Goal: Information Seeking & Learning: Learn about a topic

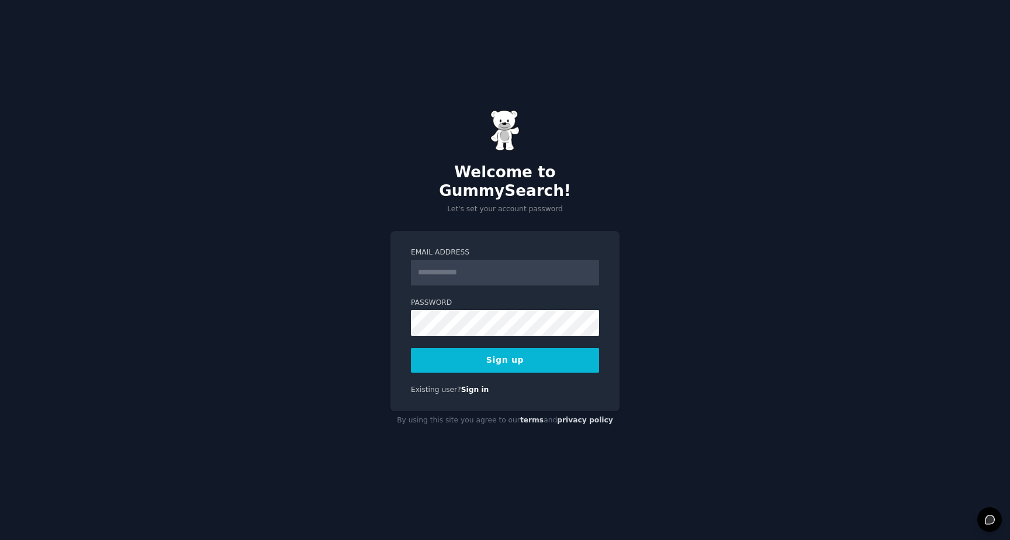
type input "**********"
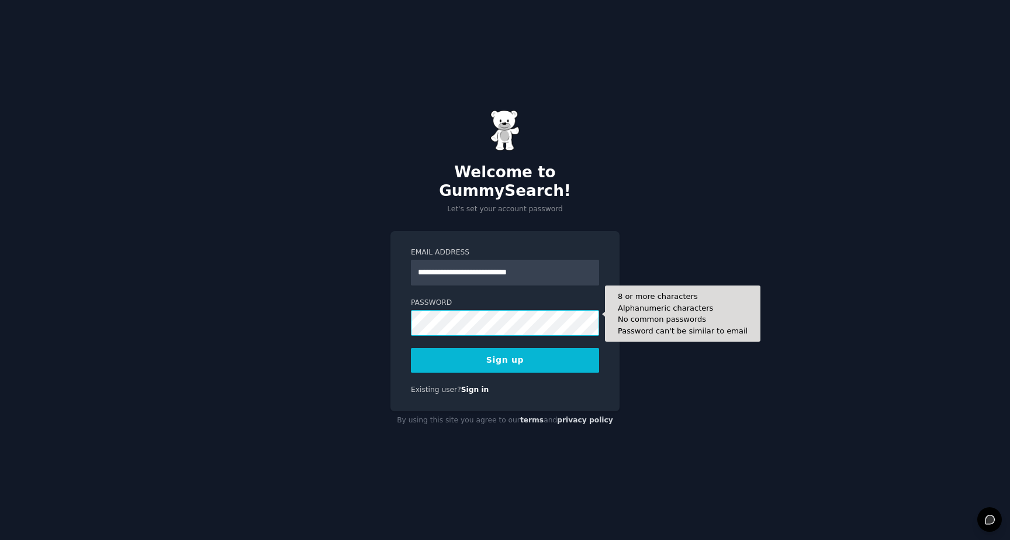
click at [411, 348] on button "Sign up" at bounding box center [505, 360] width 188 height 25
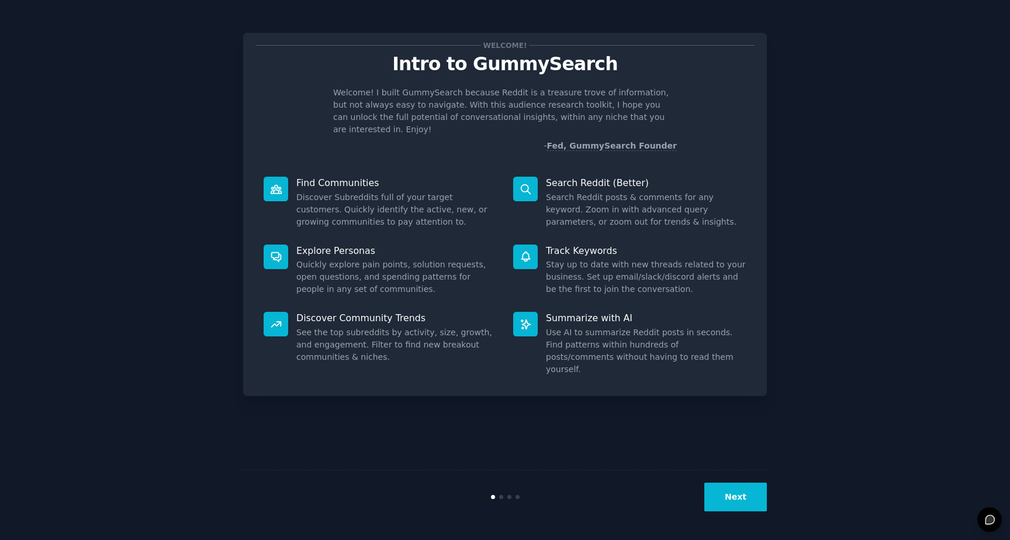
click at [746, 501] on button "Next" at bounding box center [736, 496] width 63 height 29
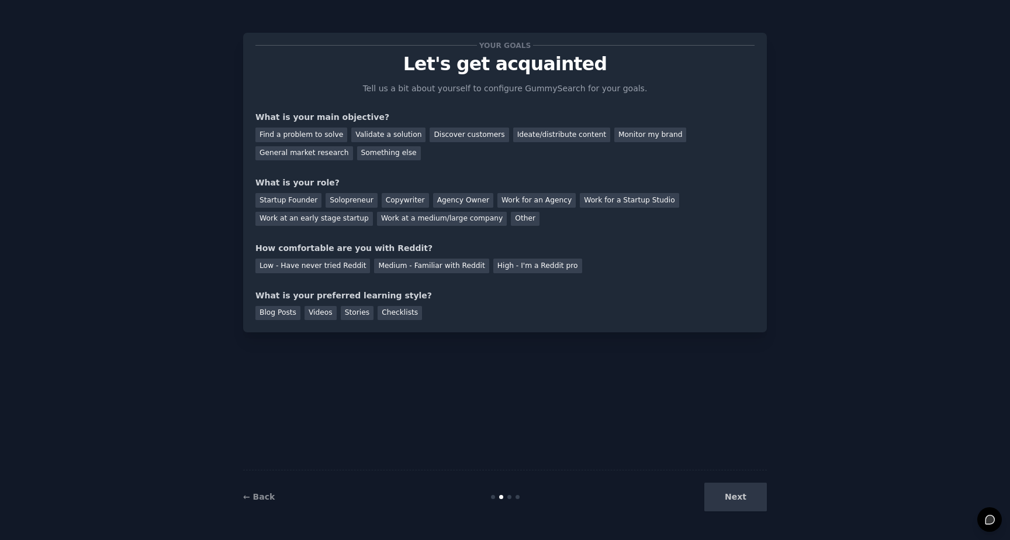
click at [437, 126] on div "Find a problem to solve Validate a solution Discover customers Ideate/distribut…" at bounding box center [505, 141] width 499 height 37
click at [443, 133] on div "Discover customers" at bounding box center [469, 134] width 79 height 15
click at [574, 139] on div "Ideate/distribute content" at bounding box center [561, 134] width 97 height 15
click at [474, 137] on div "Discover customers" at bounding box center [469, 134] width 79 height 15
click at [405, 223] on div "Work at a medium/large company" at bounding box center [442, 219] width 130 height 15
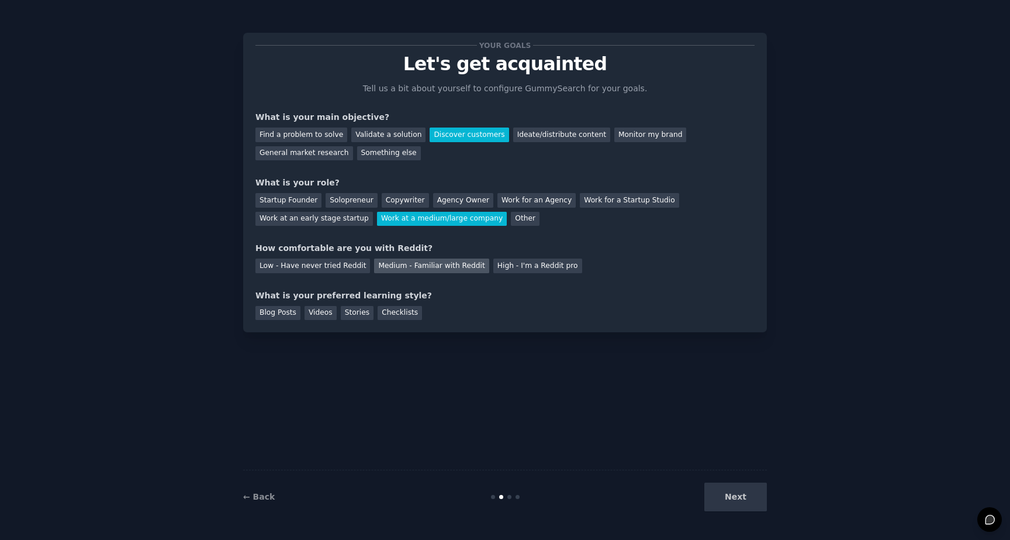
click at [415, 267] on div "Medium - Familiar with Reddit" at bounding box center [431, 265] width 115 height 15
click at [272, 313] on div "Blog Posts" at bounding box center [278, 313] width 45 height 15
click at [754, 502] on button "Next" at bounding box center [736, 496] width 63 height 29
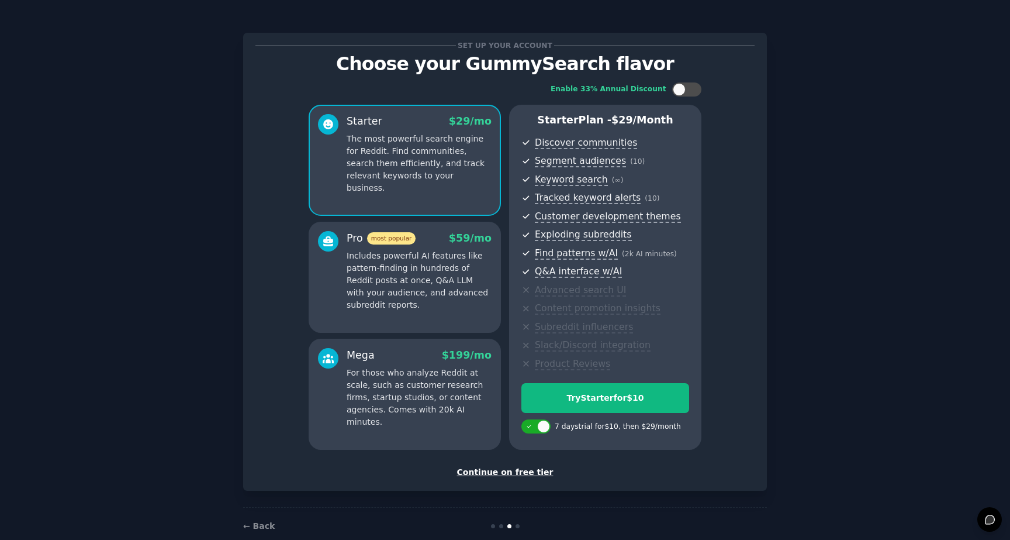
click at [491, 472] on div "Continue on free tier" at bounding box center [505, 472] width 499 height 12
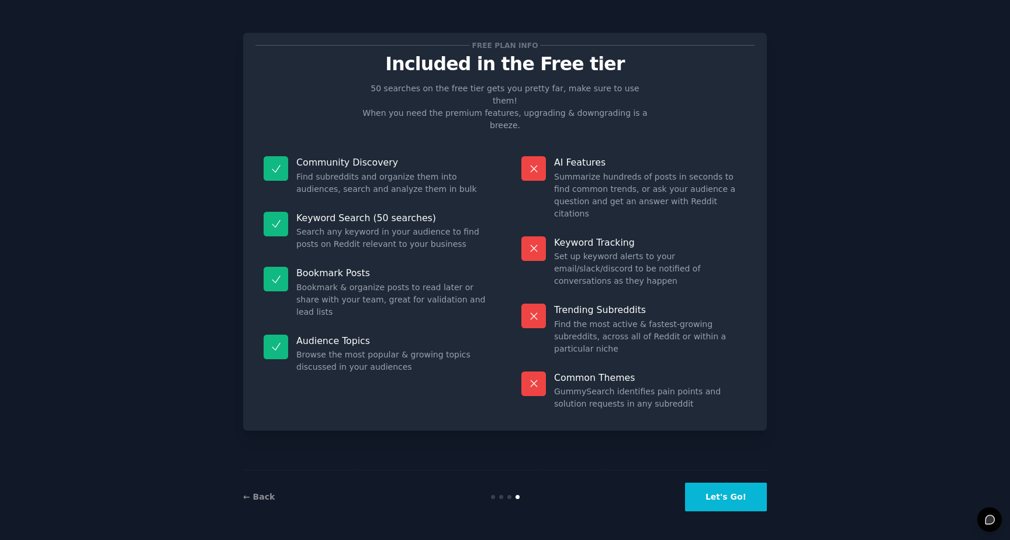
click at [750, 492] on button "Let's Go!" at bounding box center [726, 496] width 82 height 29
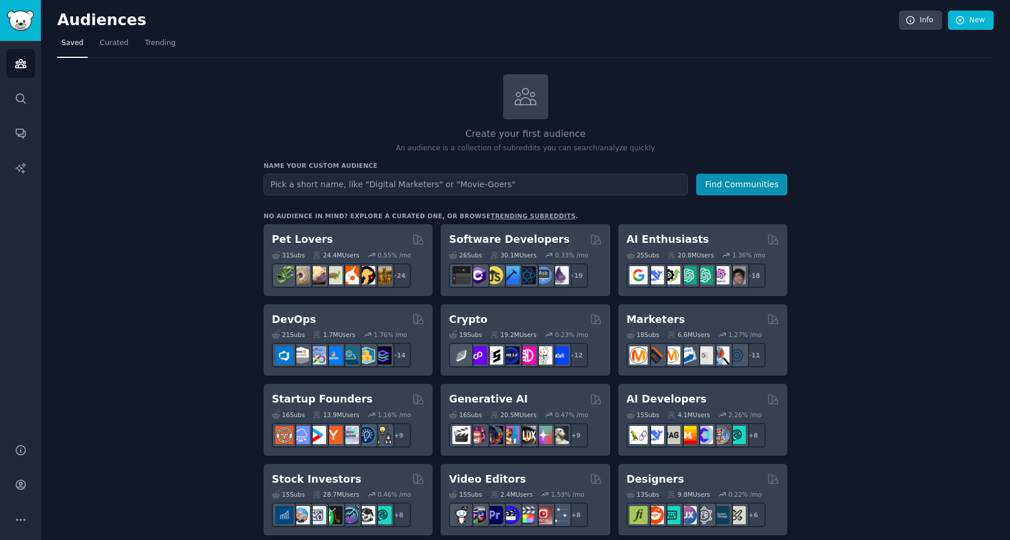
click at [341, 185] on input "text" at bounding box center [476, 185] width 424 height 22
type input "FinditParts"
click at [696, 174] on button "Find Communities" at bounding box center [741, 185] width 91 height 22
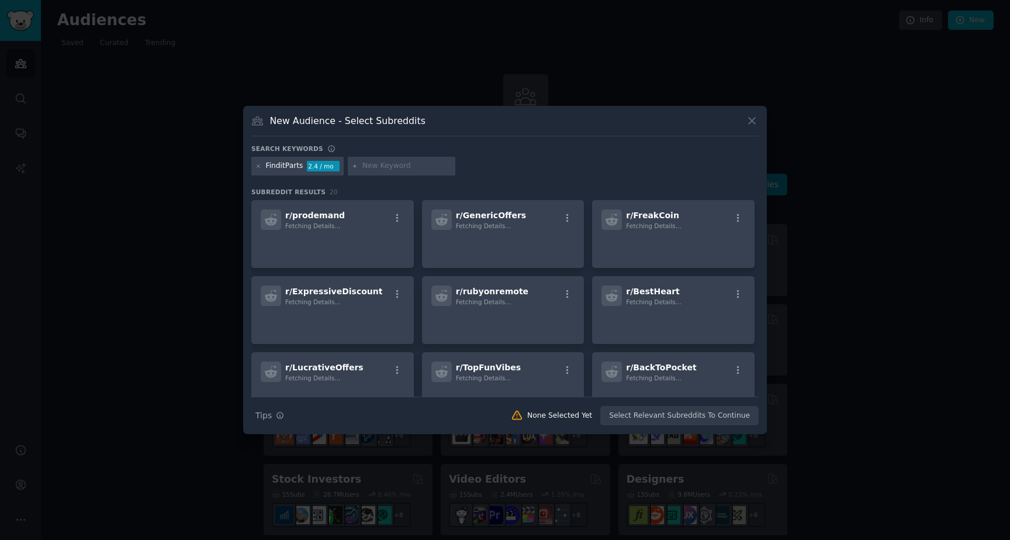
click at [757, 125] on icon at bounding box center [752, 121] width 12 height 12
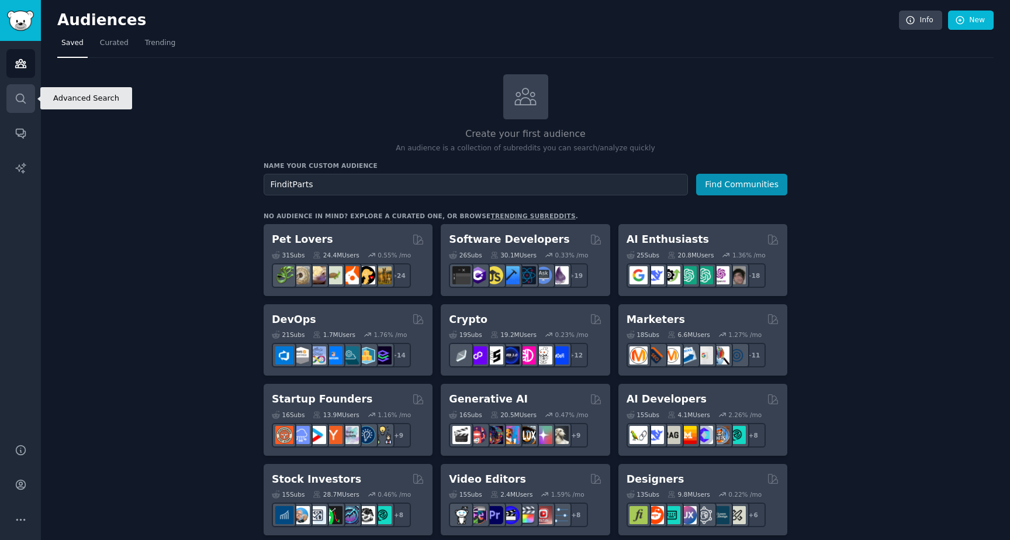
click at [26, 93] on icon "Sidebar" at bounding box center [21, 98] width 12 height 12
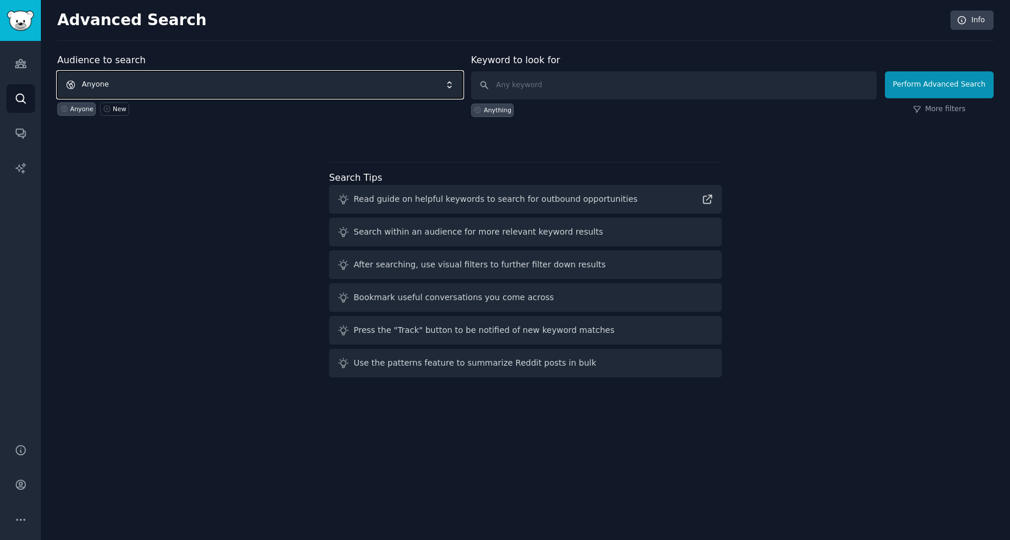
click at [169, 87] on span "Anyone" at bounding box center [260, 84] width 406 height 27
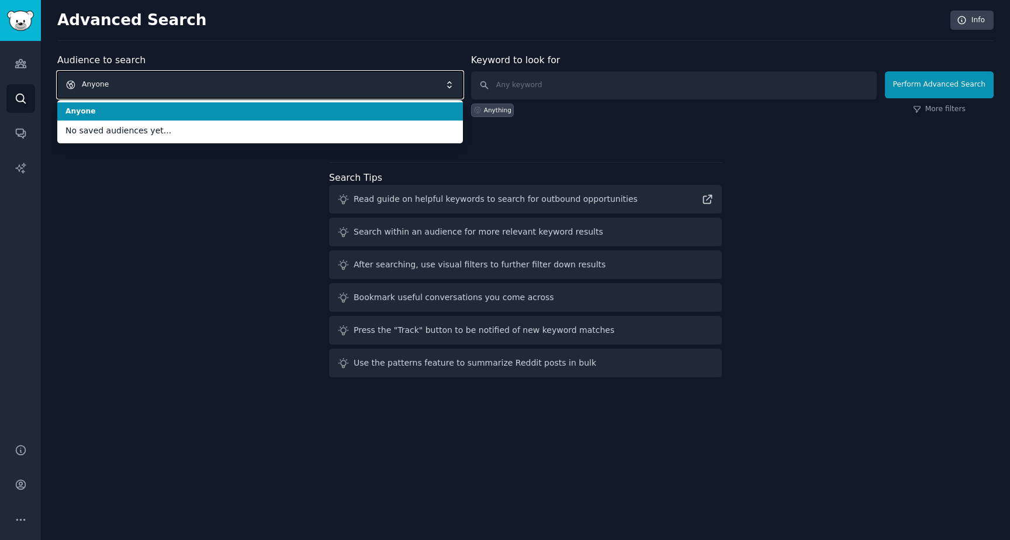
click at [168, 85] on span "Anyone" at bounding box center [260, 84] width 406 height 27
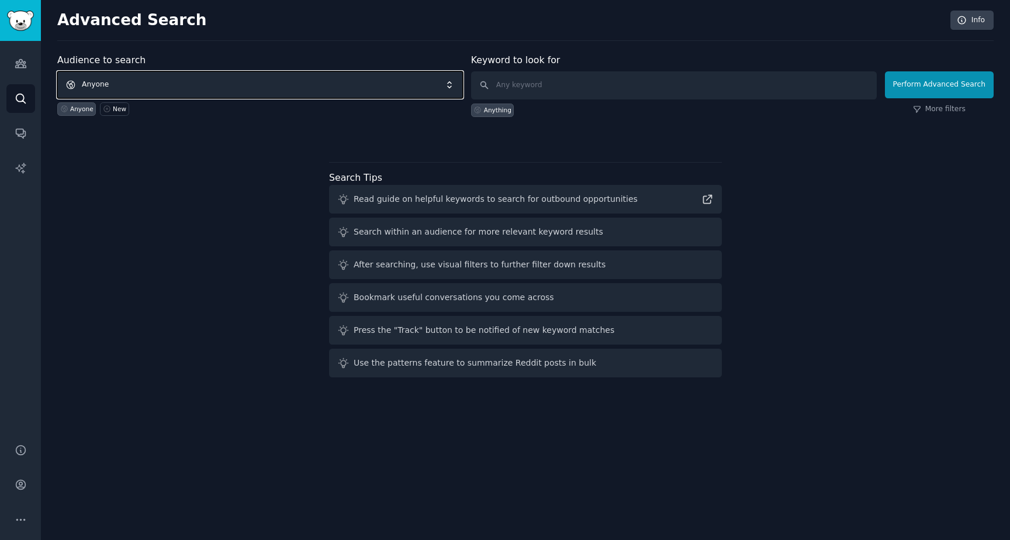
click at [295, 82] on span "Anyone" at bounding box center [260, 84] width 406 height 27
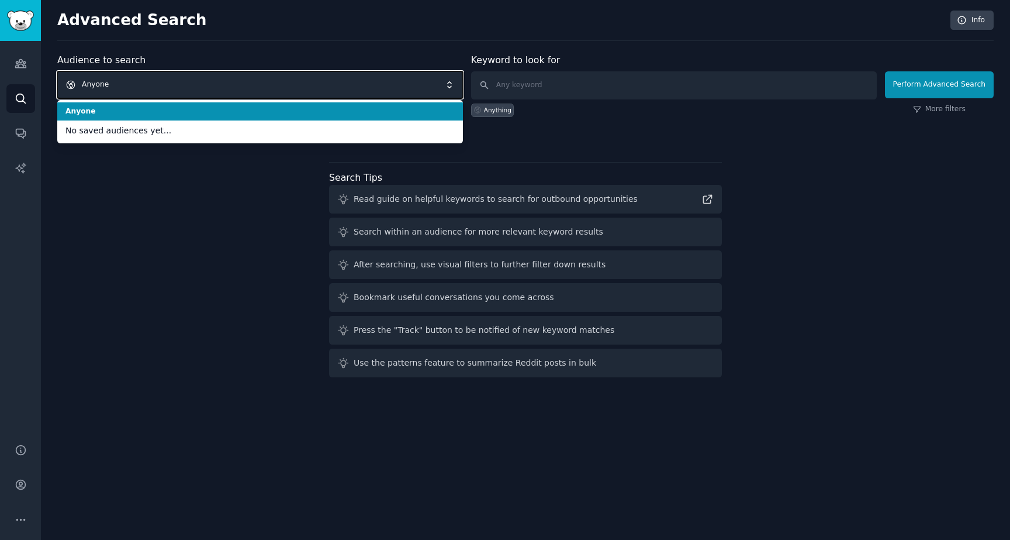
click at [276, 84] on span "Anyone" at bounding box center [260, 84] width 406 height 27
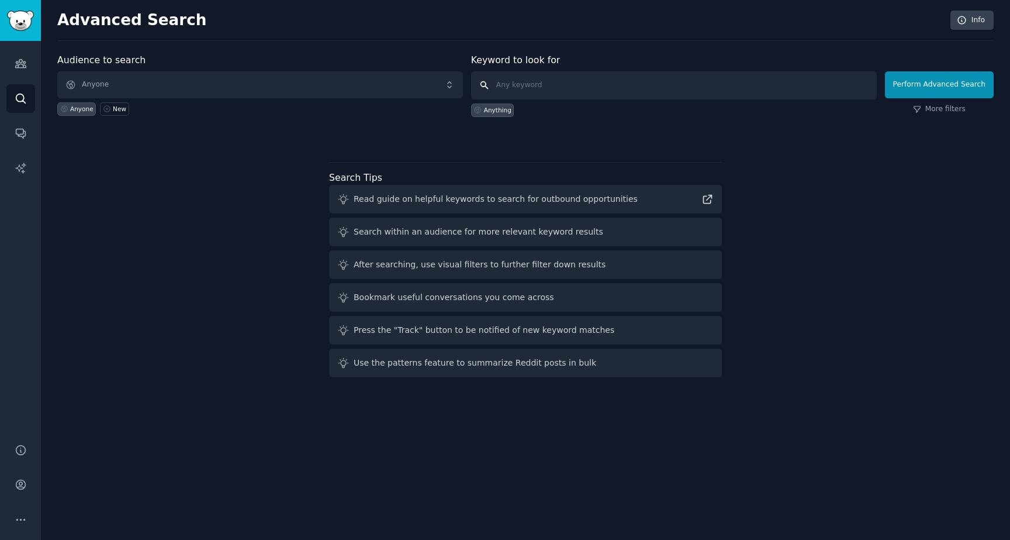
click at [531, 74] on input "text" at bounding box center [674, 85] width 406 height 28
type input "FinditParts"
click button "Perform Advanced Search" at bounding box center [939, 84] width 109 height 27
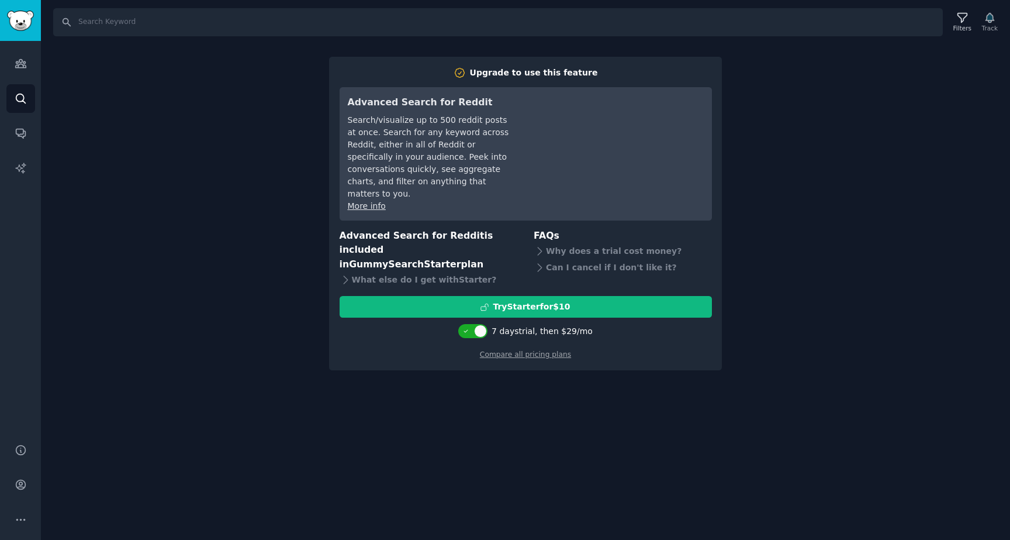
click at [949, 301] on div "Search Filters Track Upgrade to use this feature Advanced Search for Reddit Sea…" at bounding box center [525, 270] width 969 height 540
click at [19, 130] on icon "Sidebar" at bounding box center [21, 133] width 12 height 12
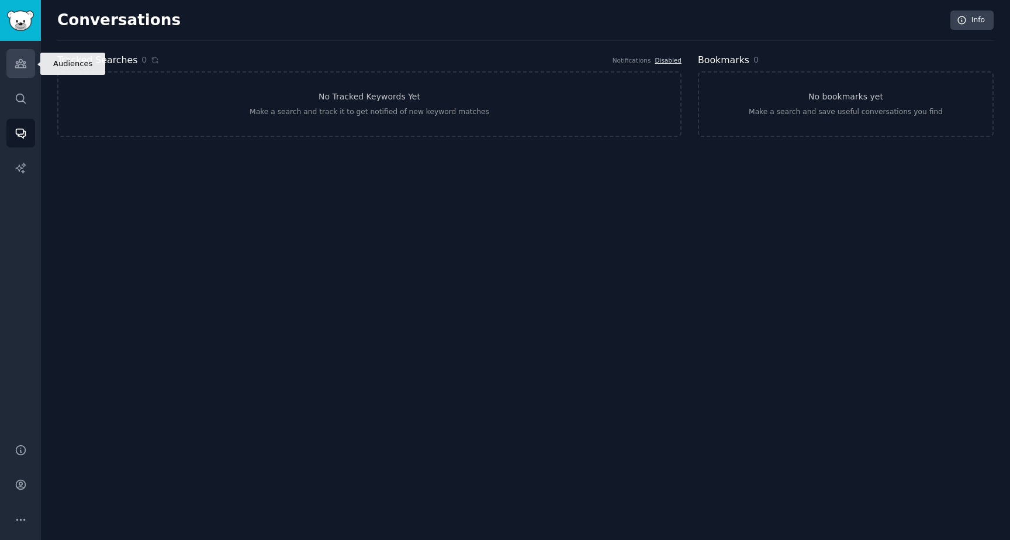
click at [13, 68] on link "Audiences" at bounding box center [20, 63] width 29 height 29
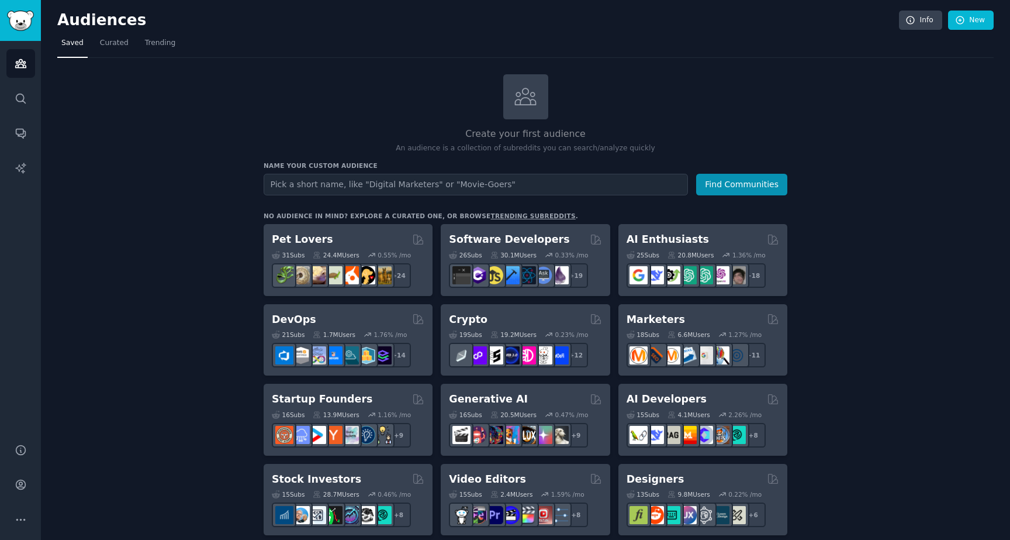
click at [635, 184] on input "text" at bounding box center [476, 185] width 424 height 22
type input "heavy duty truck parts"
click at [696, 174] on button "Find Communities" at bounding box center [741, 185] width 91 height 22
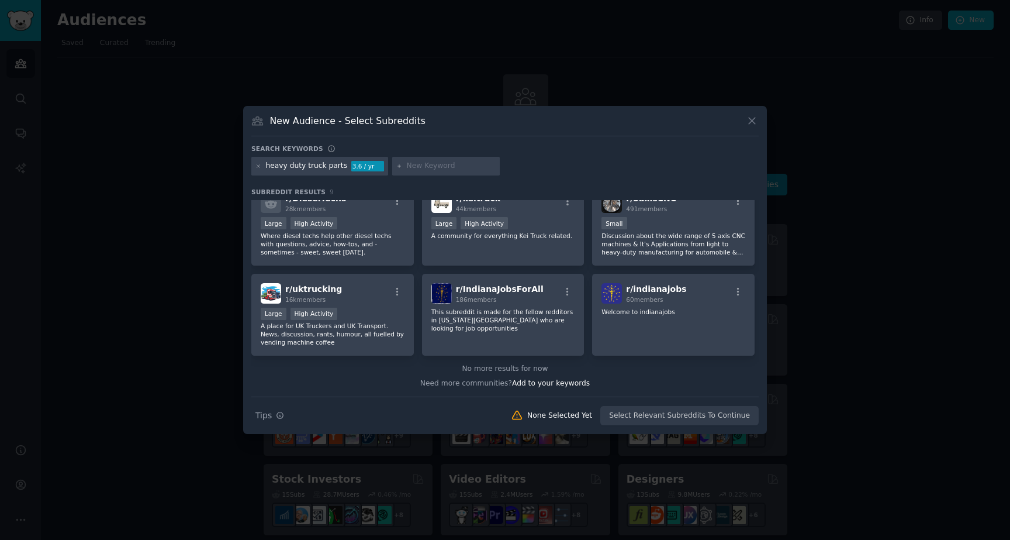
scroll to position [106, 0]
drag, startPoint x: 325, startPoint y: 168, endPoint x: 413, endPoint y: 178, distance: 88.9
click at [413, 178] on div "heavy duty truck parts 3.6 / yr" at bounding box center [505, 168] width 508 height 23
click at [275, 162] on div "heavy duty truck parts" at bounding box center [307, 166] width 82 height 11
click at [261, 164] on div "heavy duty truck parts 3.6 / yr" at bounding box center [319, 166] width 137 height 19
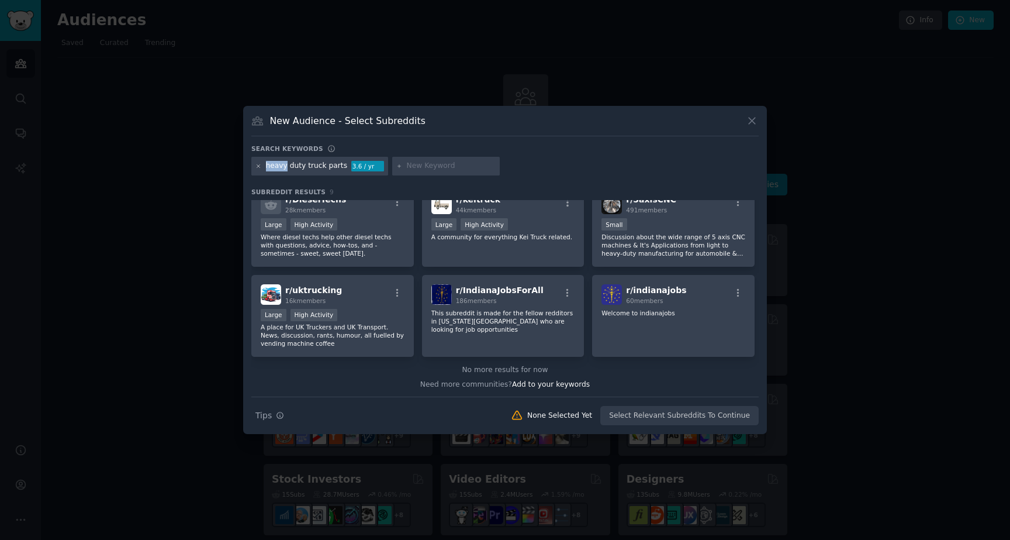
click at [261, 164] on icon at bounding box center [259, 166] width 6 height 6
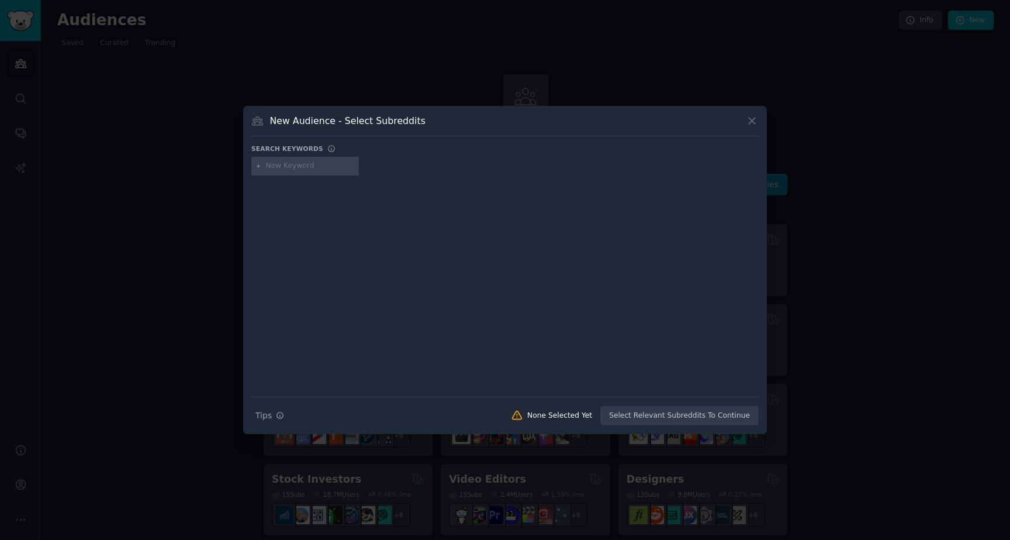
click at [304, 167] on input "text" at bounding box center [310, 166] width 89 height 11
type input "truckers"
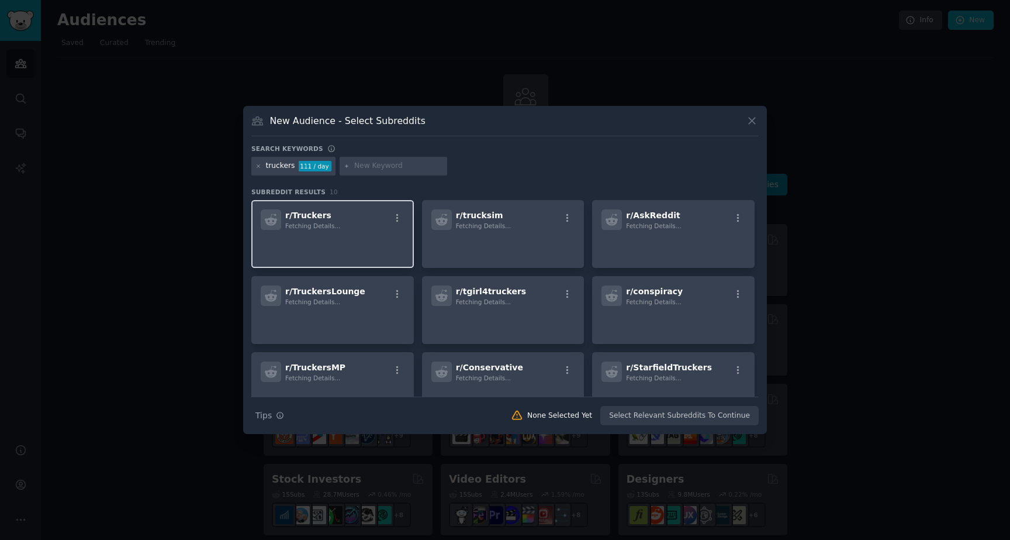
click at [340, 235] on p at bounding box center [333, 246] width 144 height 25
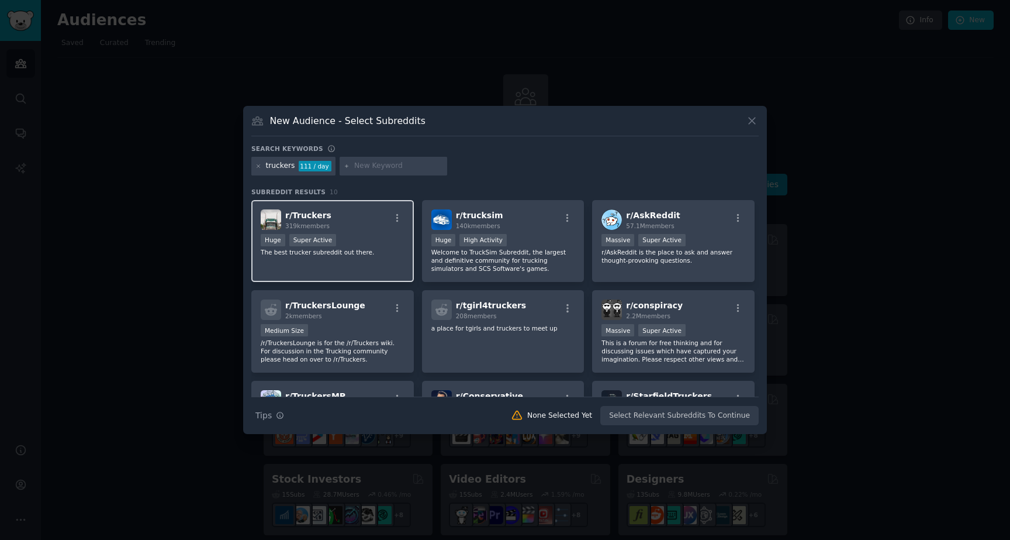
click at [347, 215] on div "r/ Truckers 319k members" at bounding box center [333, 219] width 144 height 20
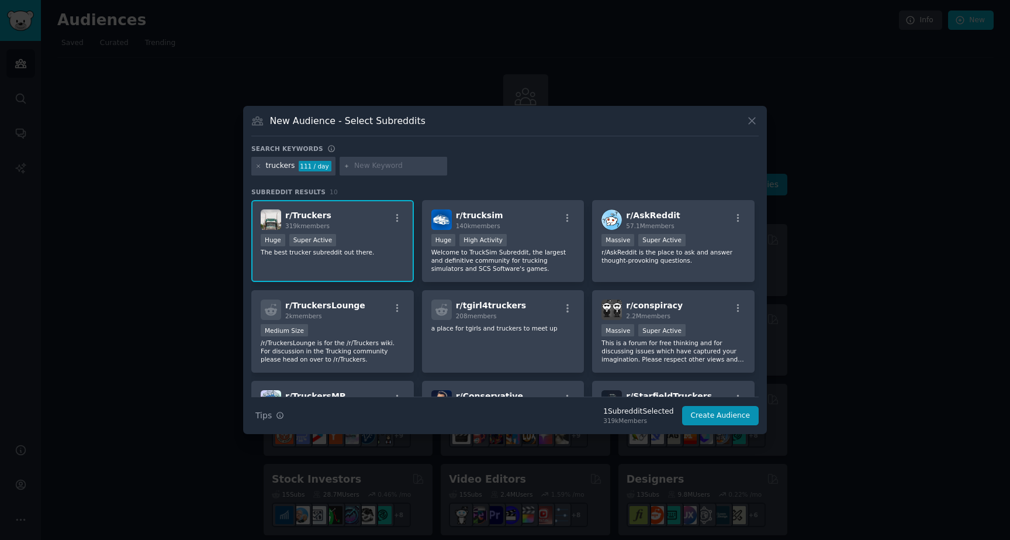
click at [347, 215] on div "r/ Truckers 319k members" at bounding box center [333, 219] width 144 height 20
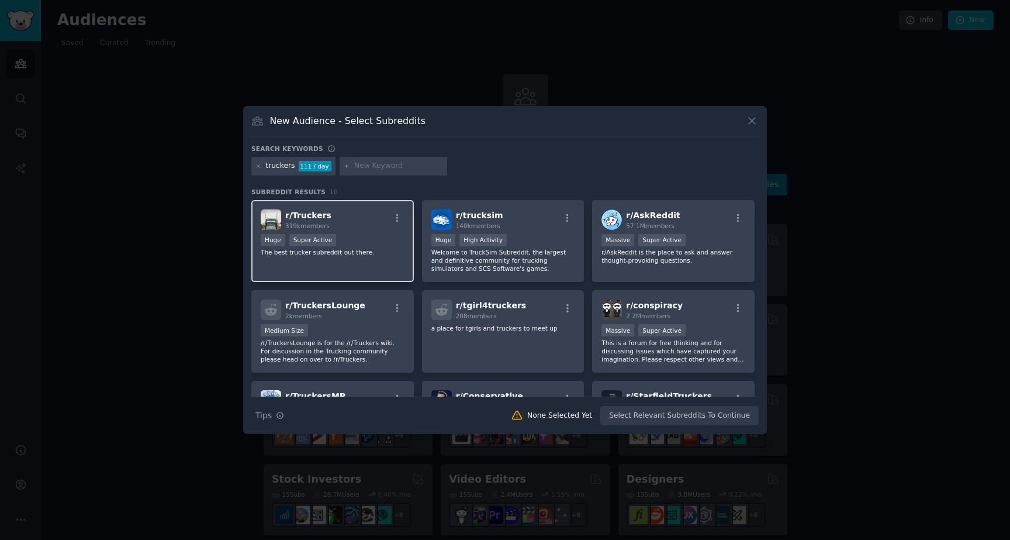
click at [347, 215] on div "r/ Truckers 319k members" at bounding box center [333, 219] width 144 height 20
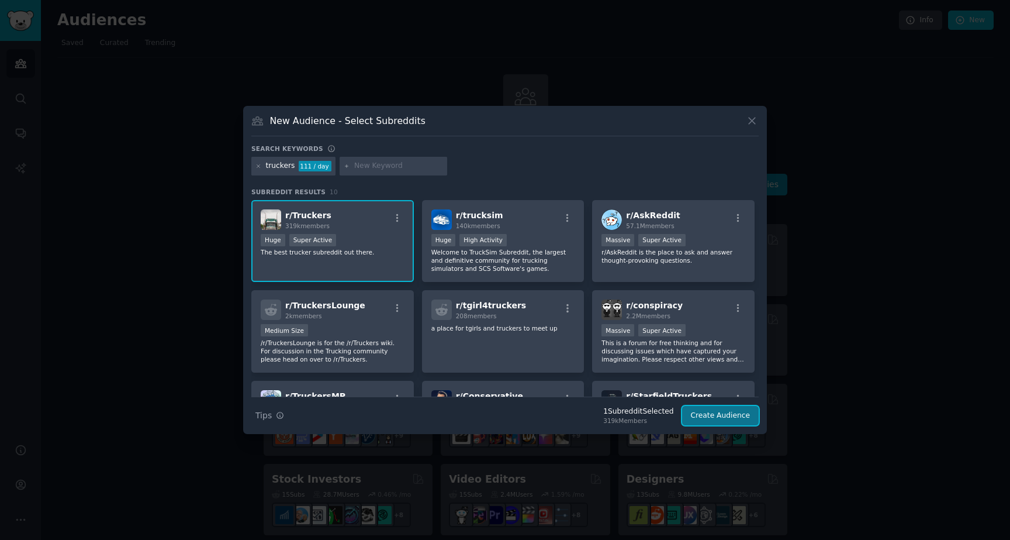
click at [714, 418] on button "Create Audience" at bounding box center [720, 416] width 77 height 20
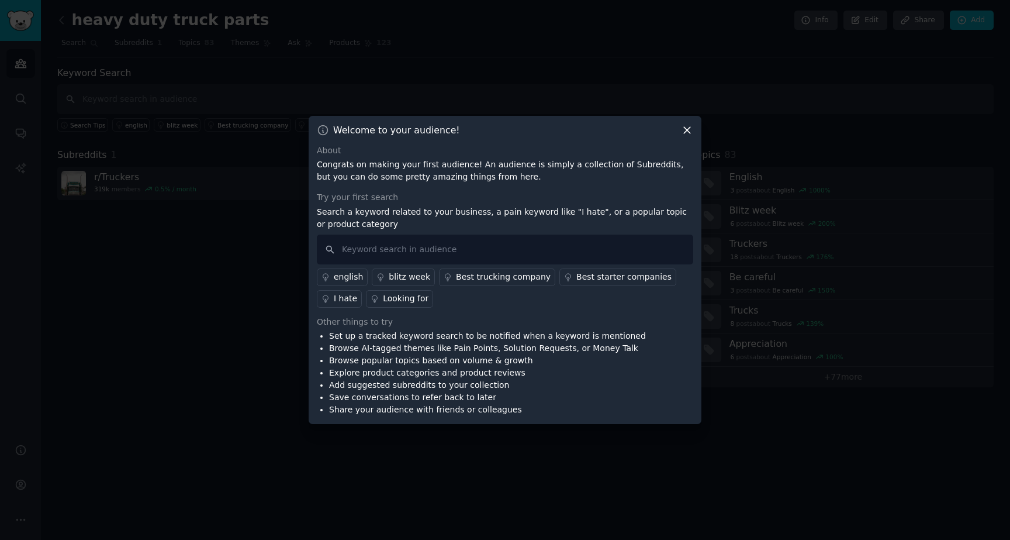
click at [688, 130] on icon at bounding box center [687, 130] width 12 height 12
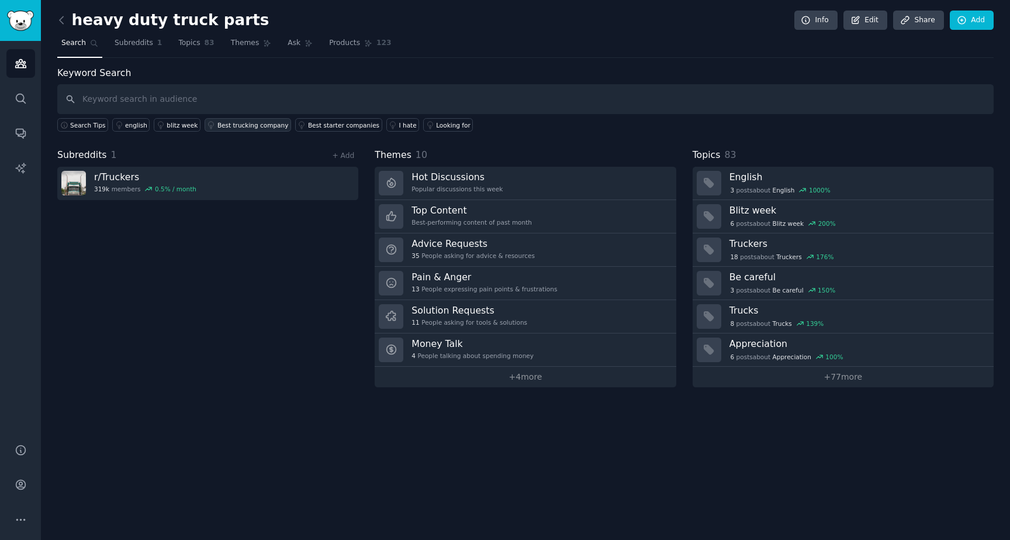
click at [213, 125] on link "Best trucking company" at bounding box center [248, 124] width 87 height 13
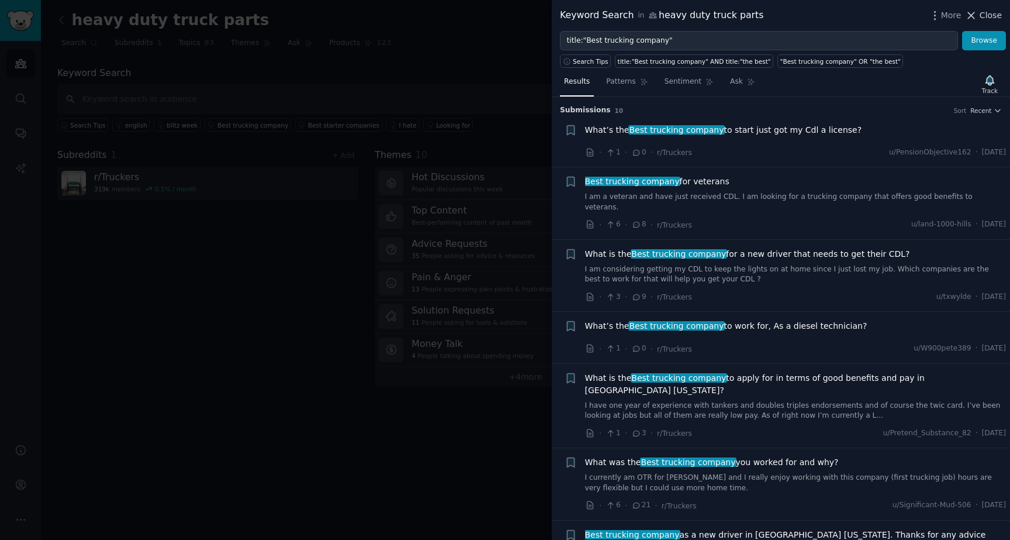
click at [980, 15] on button "Close" at bounding box center [983, 15] width 37 height 12
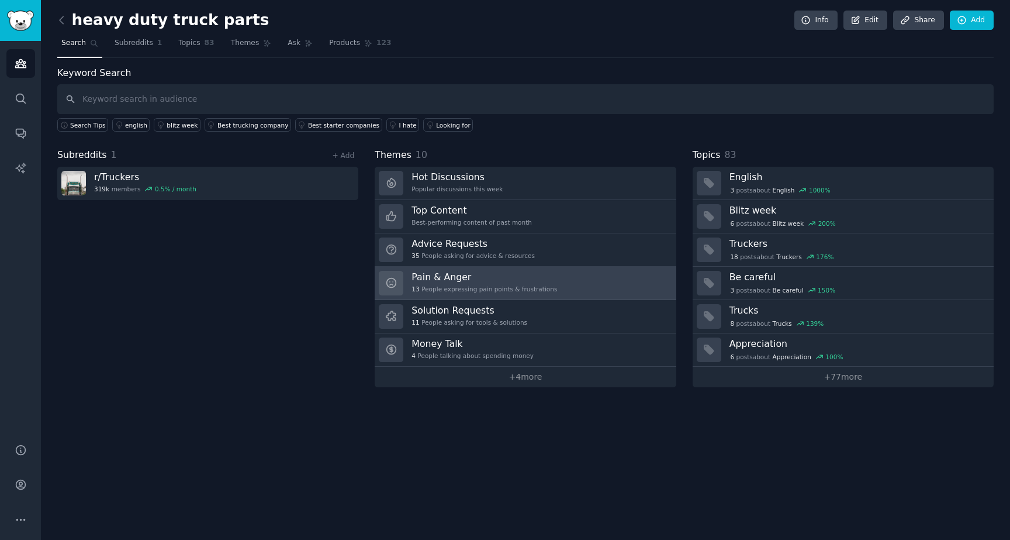
click at [492, 281] on h3 "Pain & Anger" at bounding box center [485, 277] width 146 height 12
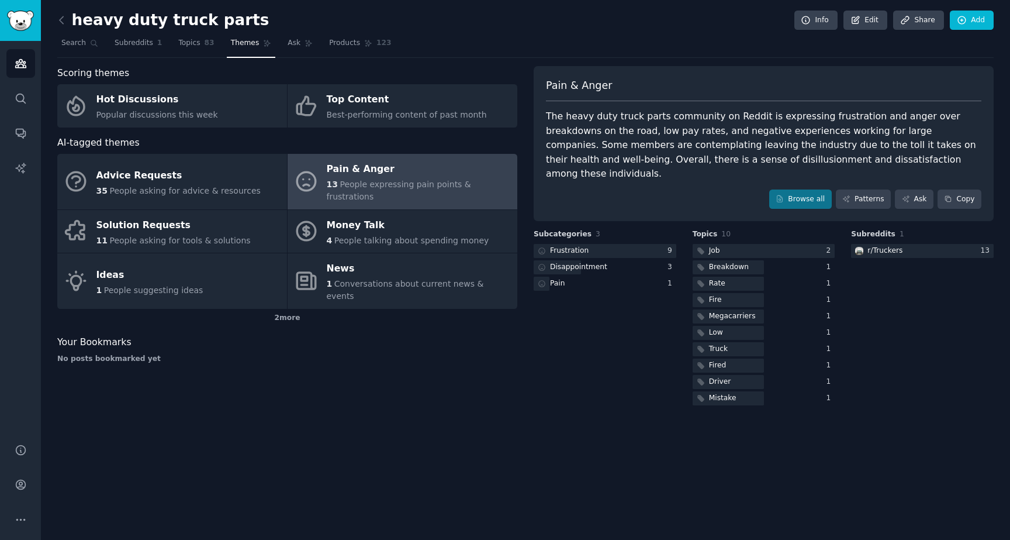
click at [414, 195] on link "Pain & Anger 13 People expressing pain points & frustrations" at bounding box center [403, 182] width 230 height 56
click at [748, 342] on div at bounding box center [728, 349] width 71 height 15
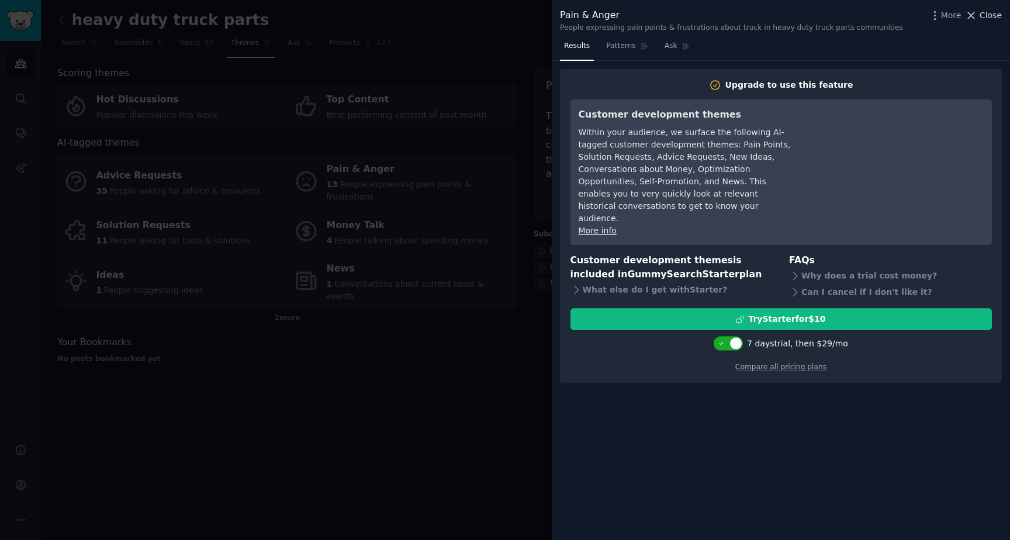
click at [988, 13] on span "Close" at bounding box center [991, 15] width 22 height 12
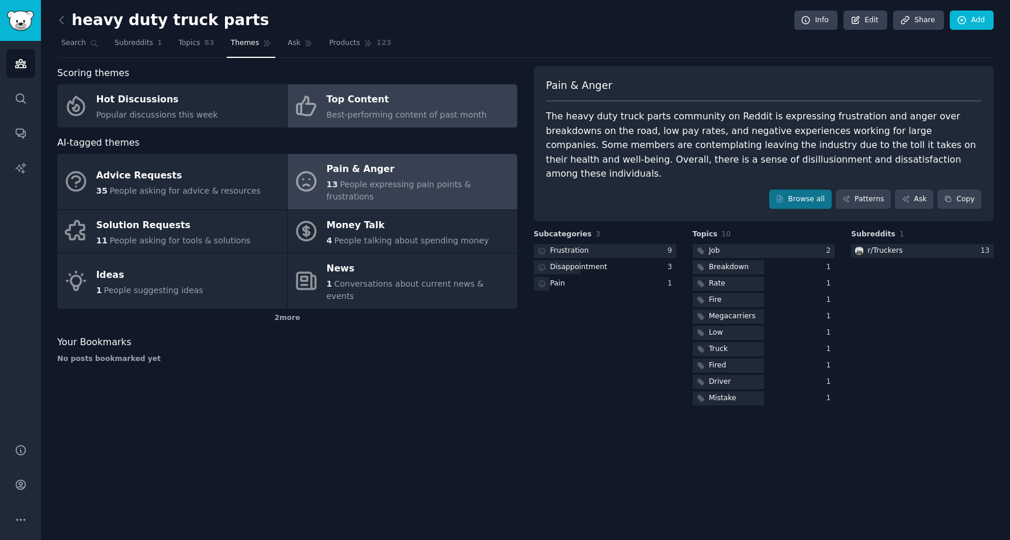
click at [409, 109] on div "Best-performing content of past month" at bounding box center [407, 115] width 160 height 12
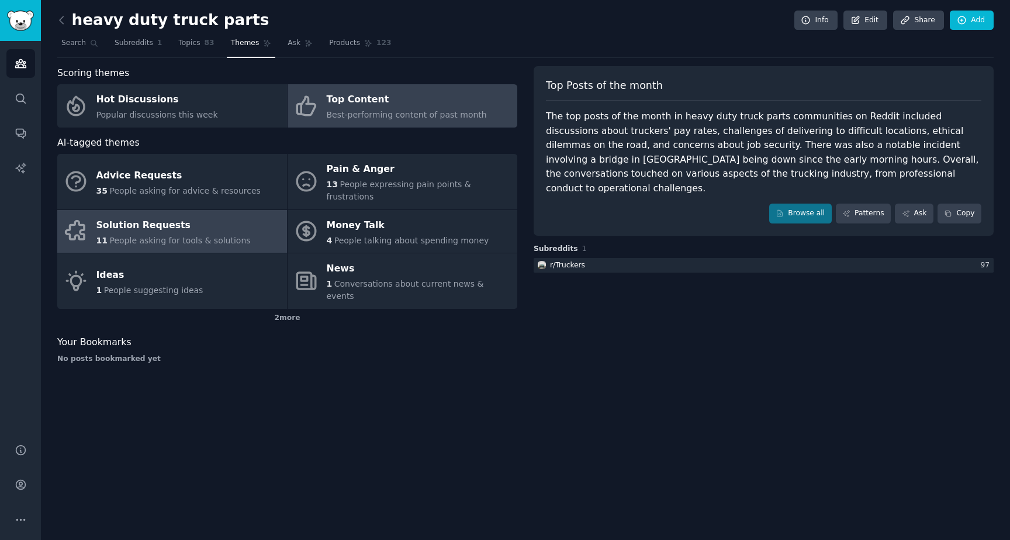
click at [196, 216] on div "Solution Requests" at bounding box center [173, 225] width 154 height 19
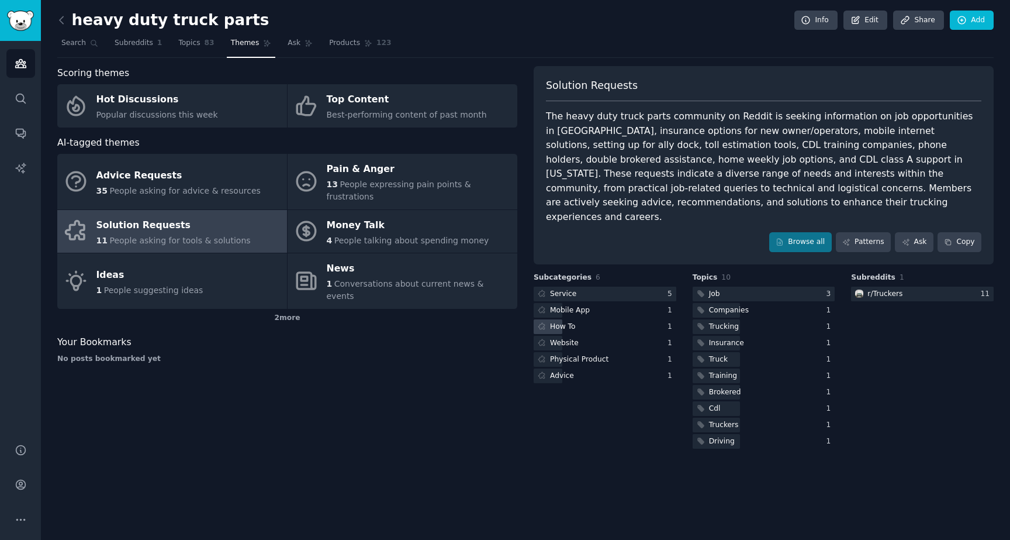
click at [595, 319] on div "How To" at bounding box center [605, 326] width 143 height 15
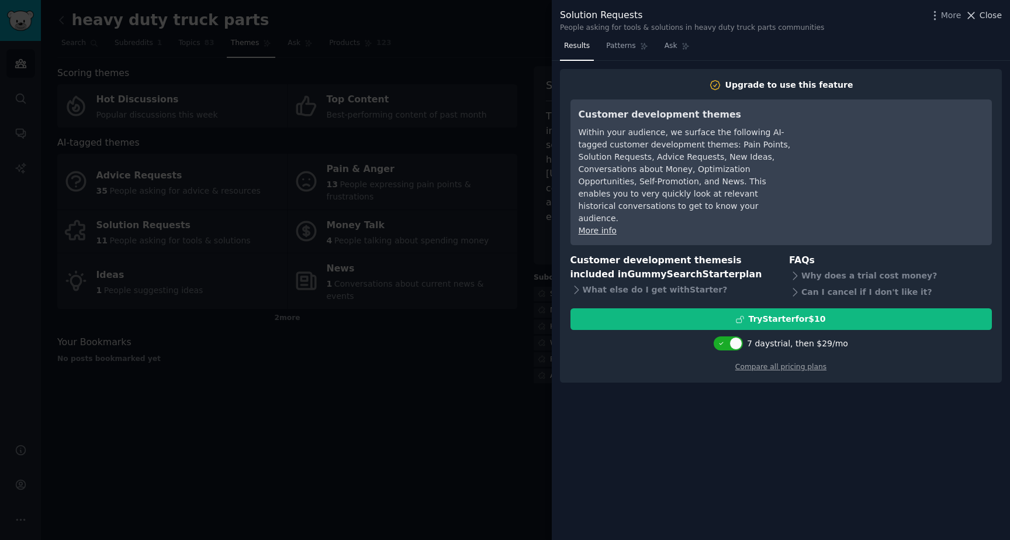
click at [982, 12] on span "Close" at bounding box center [991, 15] width 22 height 12
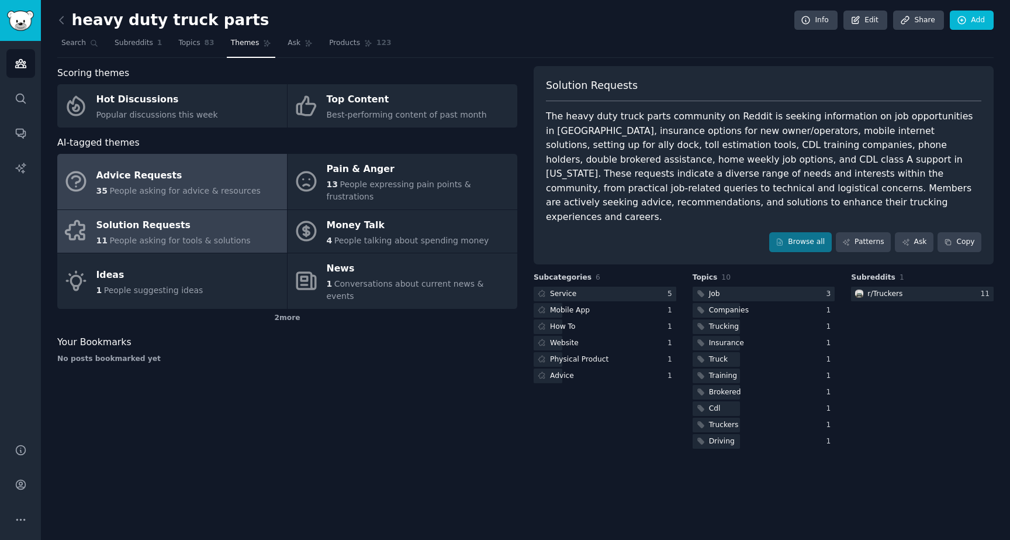
click at [193, 186] on span "People asking for advice & resources" at bounding box center [184, 190] width 151 height 9
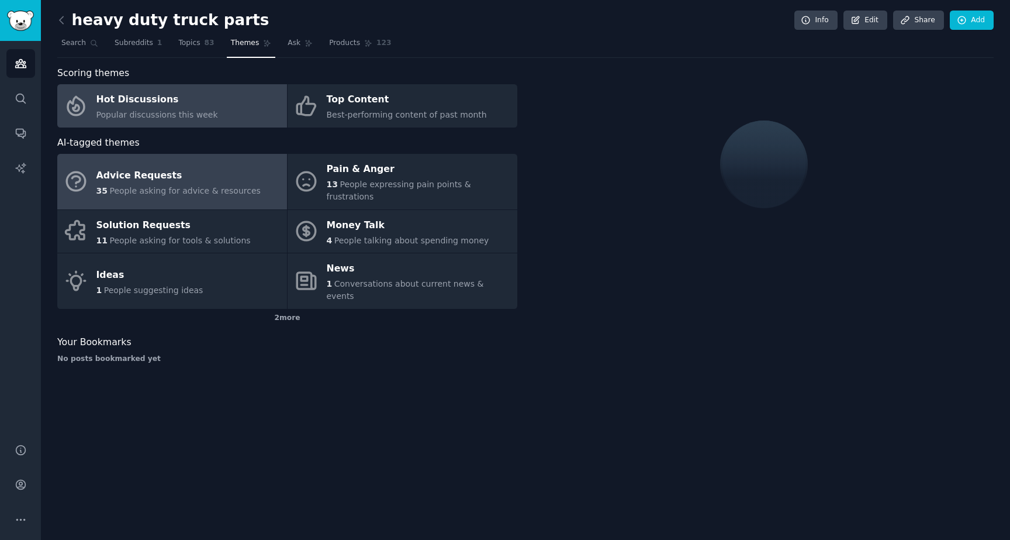
click at [185, 118] on span "Popular discussions this week" at bounding box center [157, 114] width 122 height 9
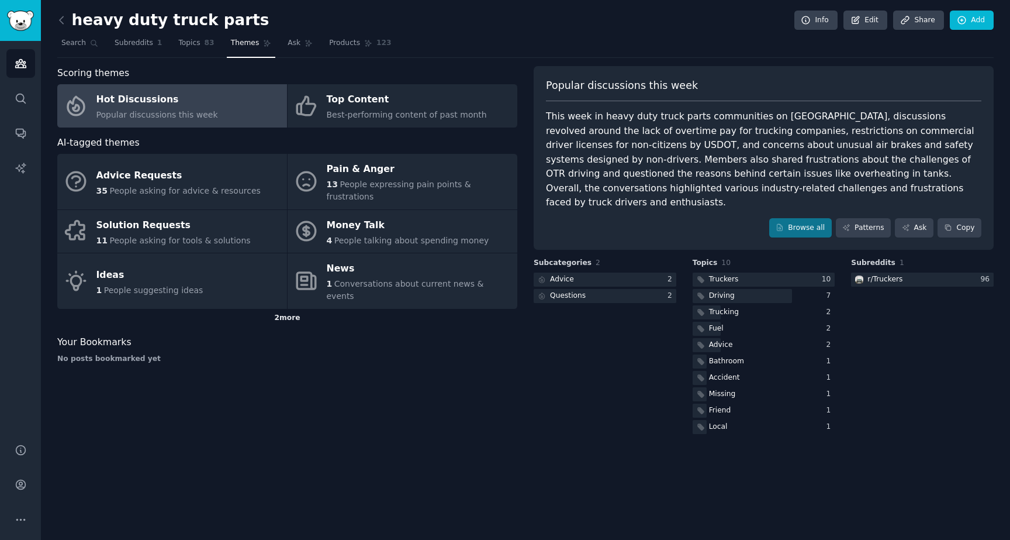
click at [276, 309] on div "2 more" at bounding box center [287, 318] width 460 height 19
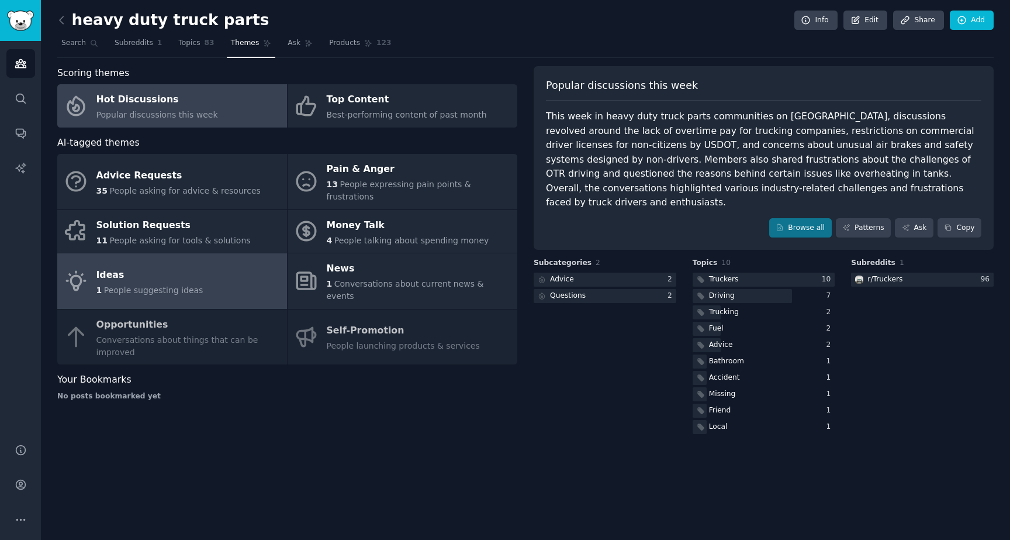
click at [219, 272] on link "Ideas 1 People suggesting ideas" at bounding box center [172, 281] width 230 height 56
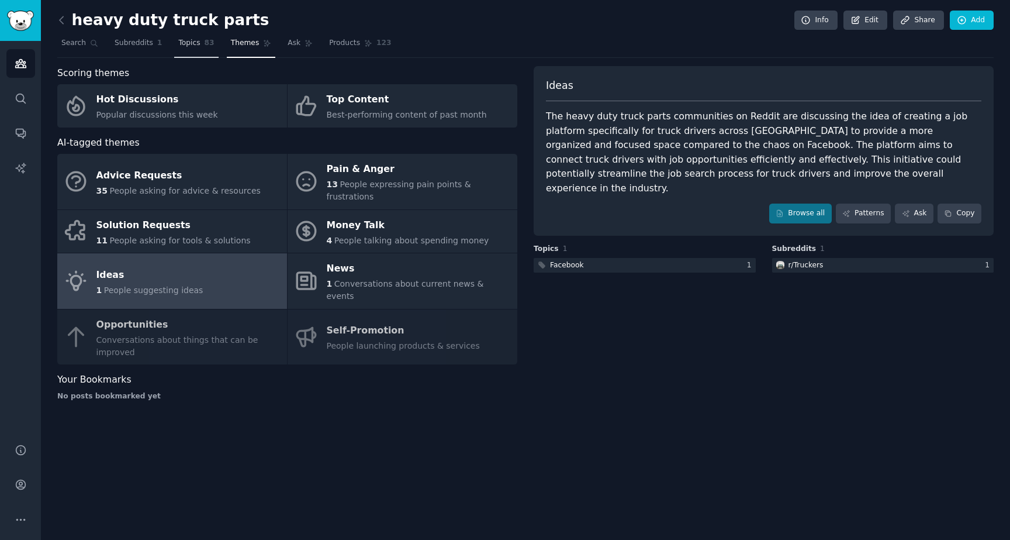
click at [205, 43] on span "83" at bounding box center [210, 43] width 10 height 11
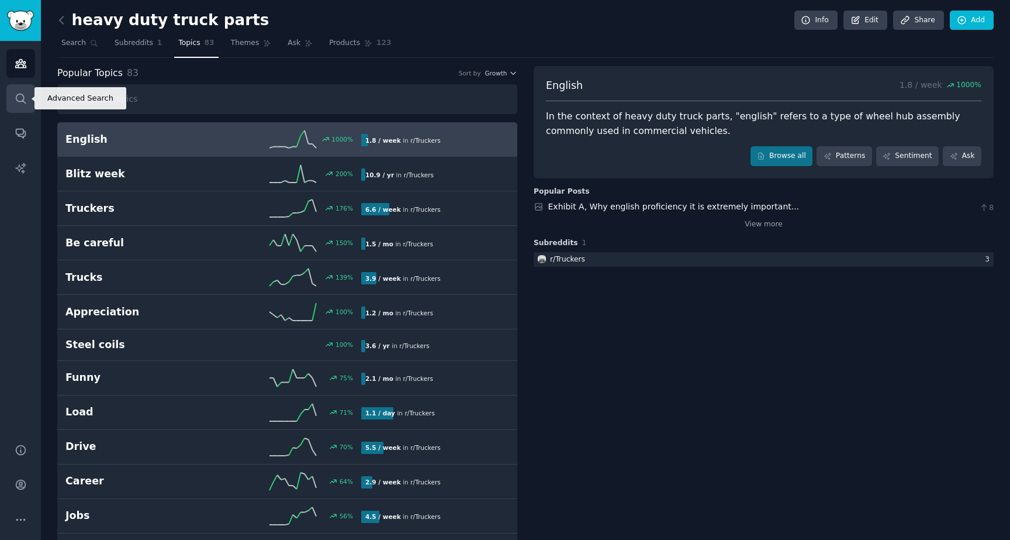
click at [22, 98] on icon "Sidebar" at bounding box center [21, 98] width 12 height 12
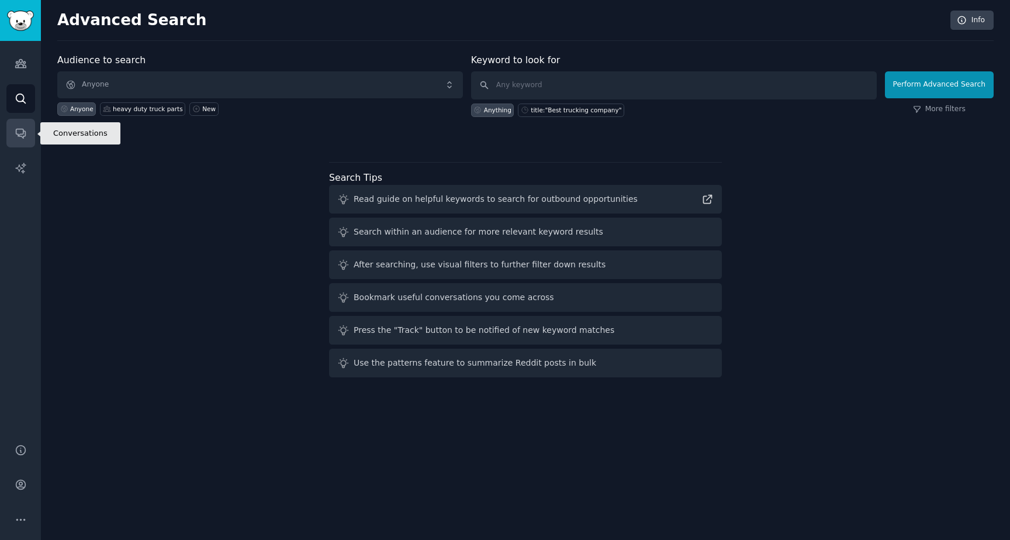
click at [26, 120] on link "Conversations" at bounding box center [20, 133] width 29 height 29
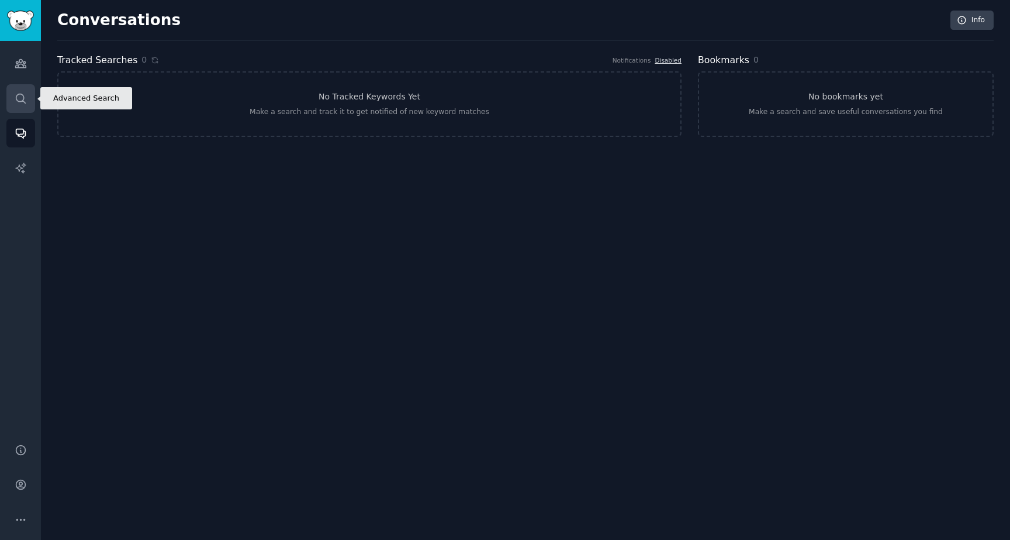
click at [19, 93] on icon "Sidebar" at bounding box center [21, 98] width 12 height 12
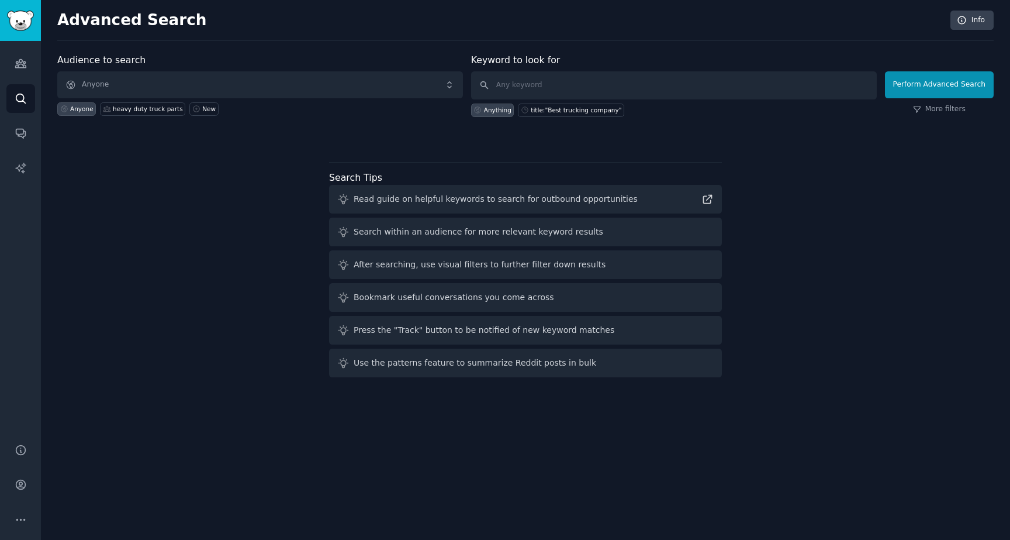
click at [513, 187] on div "Read guide on helpful keywords to search for outbound opportunities" at bounding box center [525, 199] width 393 height 29
click at [149, 105] on div "heavy duty truck parts" at bounding box center [148, 109] width 70 height 8
click at [137, 111] on div "heavy duty truck parts" at bounding box center [148, 109] width 70 height 8
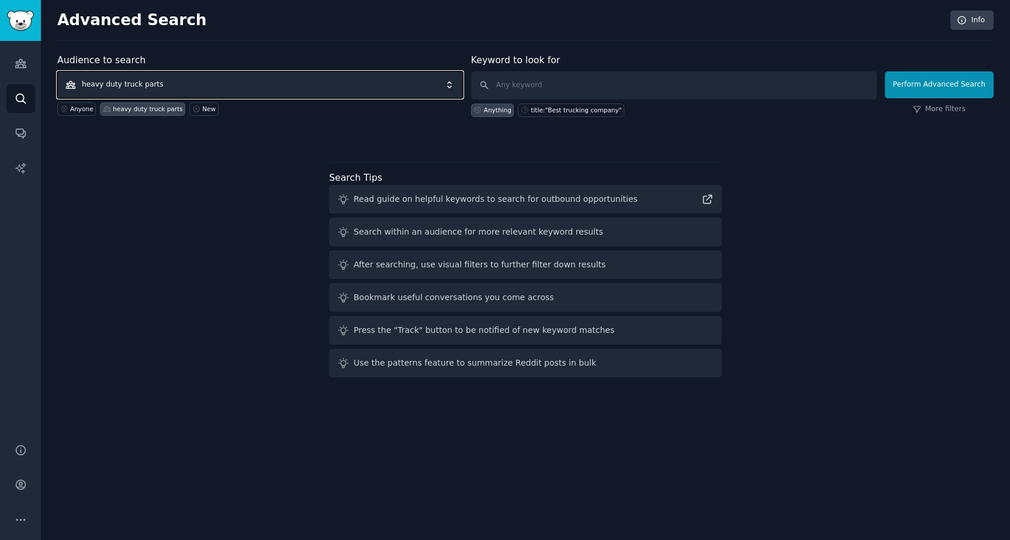
click at [186, 86] on span "heavy duty truck parts" at bounding box center [260, 84] width 406 height 27
click at [542, 82] on input "text" at bounding box center [674, 85] width 406 height 28
click at [543, 84] on input "text" at bounding box center [674, 85] width 406 height 28
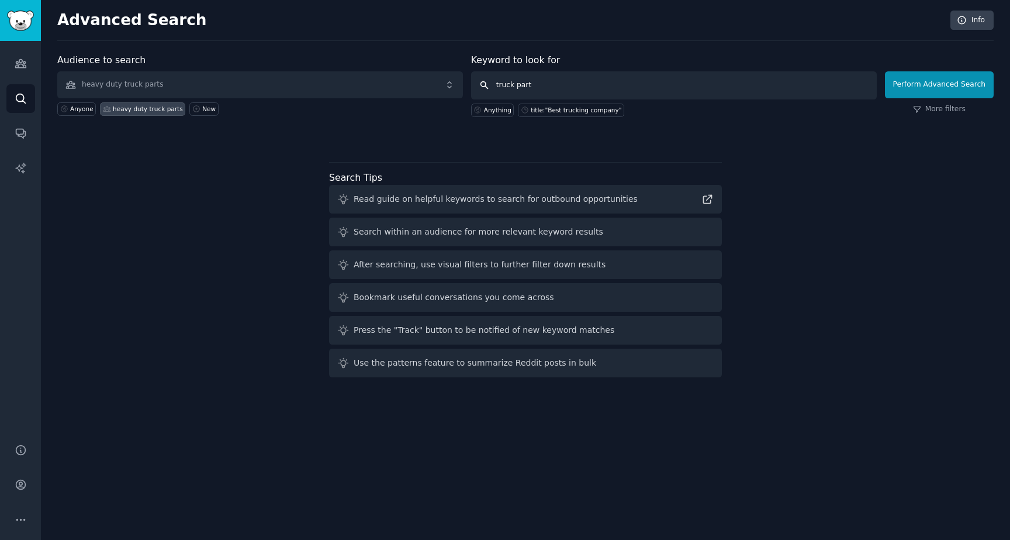
type input "truck parts"
click button "Perform Advanced Search" at bounding box center [939, 84] width 109 height 27
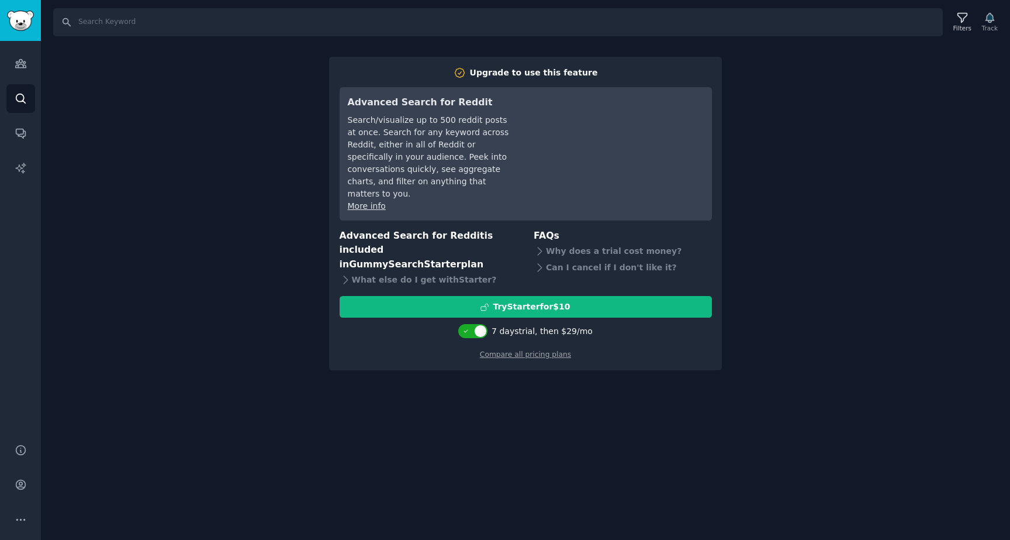
click at [999, 213] on div "Search Filters Track Upgrade to use this feature Advanced Search for Reddit Sea…" at bounding box center [525, 270] width 969 height 540
click at [13, 58] on link "Audiences" at bounding box center [20, 63] width 29 height 29
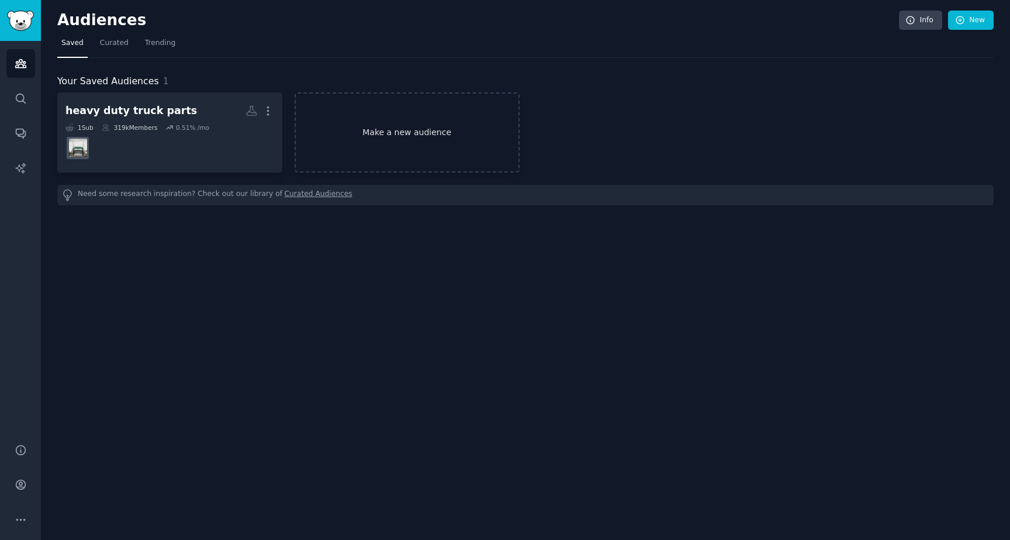
click at [399, 141] on link "Make a new audience" at bounding box center [407, 132] width 225 height 80
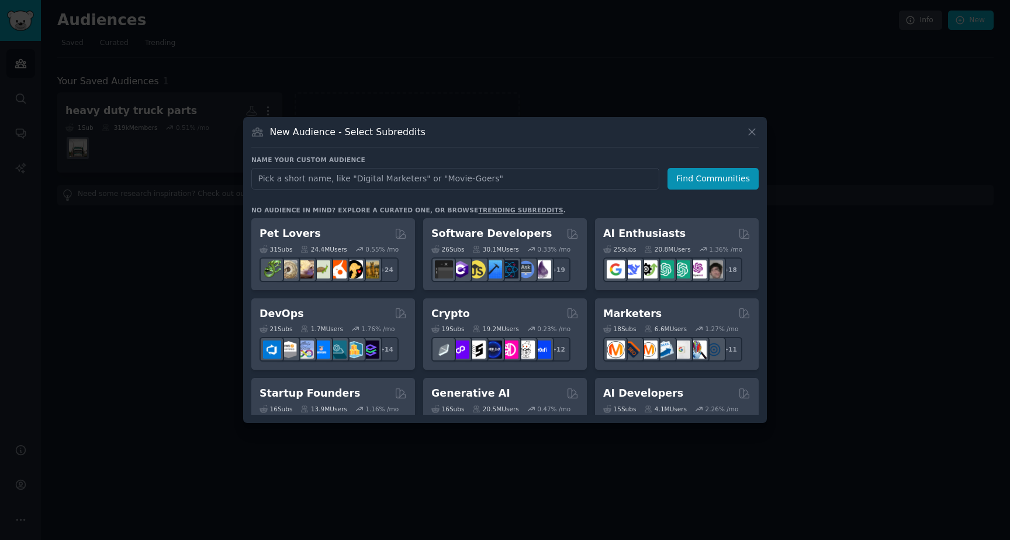
click at [330, 178] on input "text" at bounding box center [455, 179] width 408 height 22
type input "truck parts"
click button "Find Communities" at bounding box center [713, 179] width 91 height 22
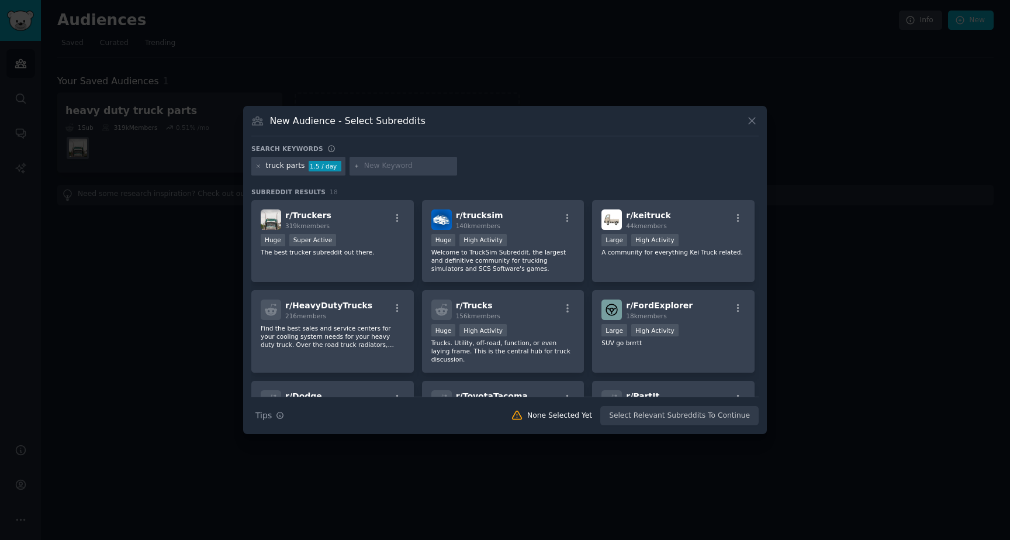
click at [383, 170] on input "text" at bounding box center [408, 166] width 89 height 11
type input "heavy duty"
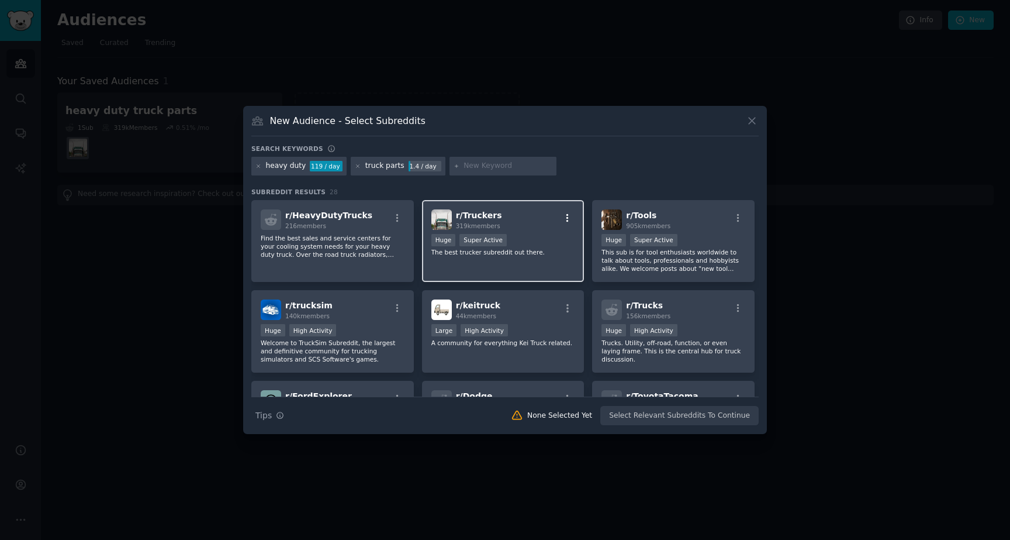
click at [564, 218] on icon "button" at bounding box center [567, 218] width 11 height 11
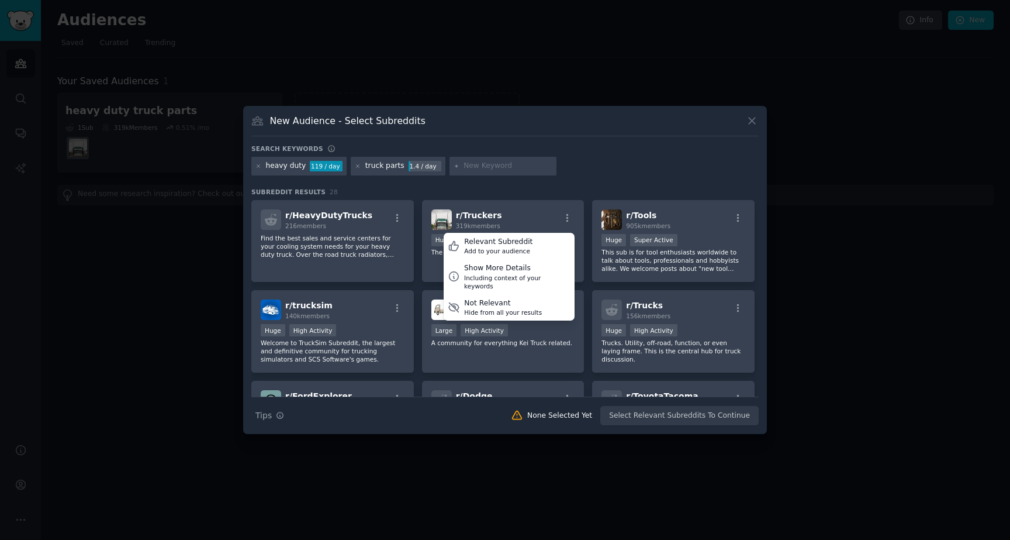
click at [588, 171] on div "heavy duty 119 / day truck parts 1.4 / day" at bounding box center [505, 168] width 508 height 23
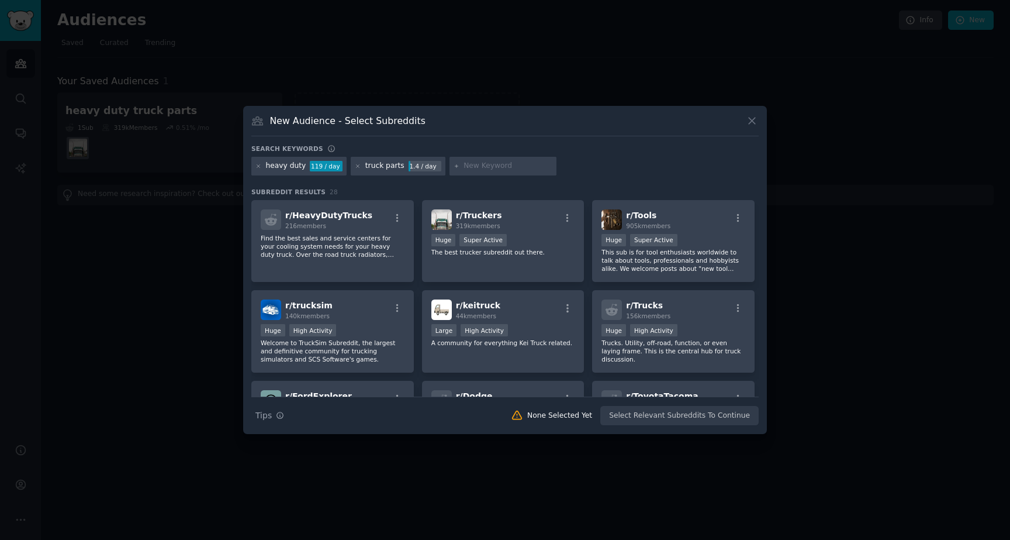
click at [392, 165] on div "truck parts" at bounding box center [384, 166] width 39 height 11
click at [464, 167] on input "text" at bounding box center [508, 166] width 89 height 11
type input "find it parts"
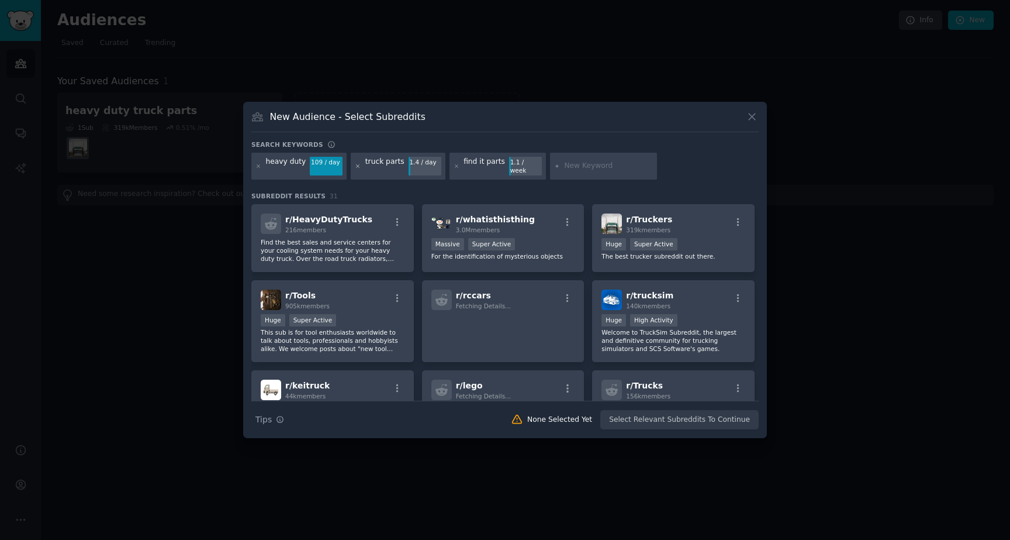
click at [356, 165] on icon at bounding box center [358, 166] width 6 height 6
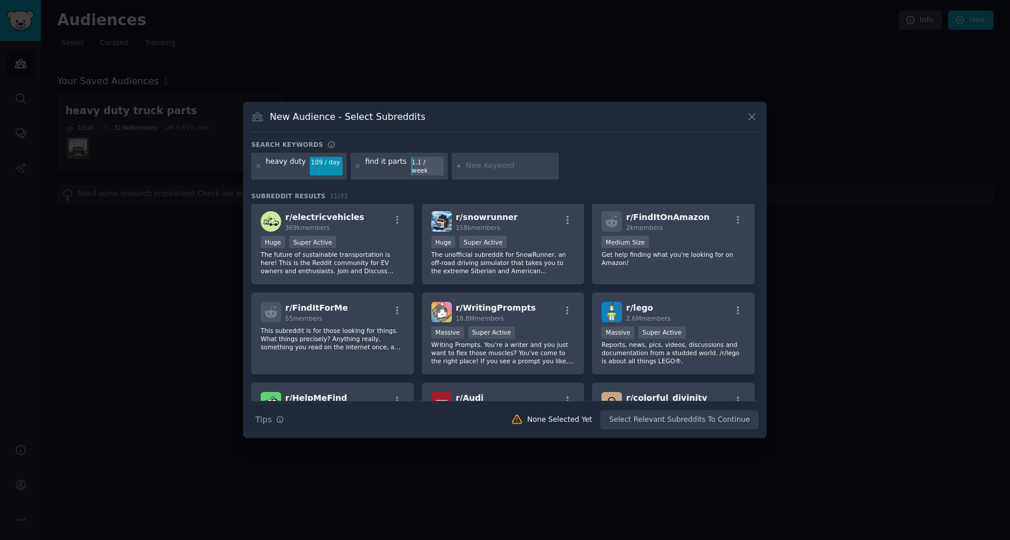
scroll to position [273, 0]
click at [754, 118] on icon at bounding box center [752, 117] width 12 height 12
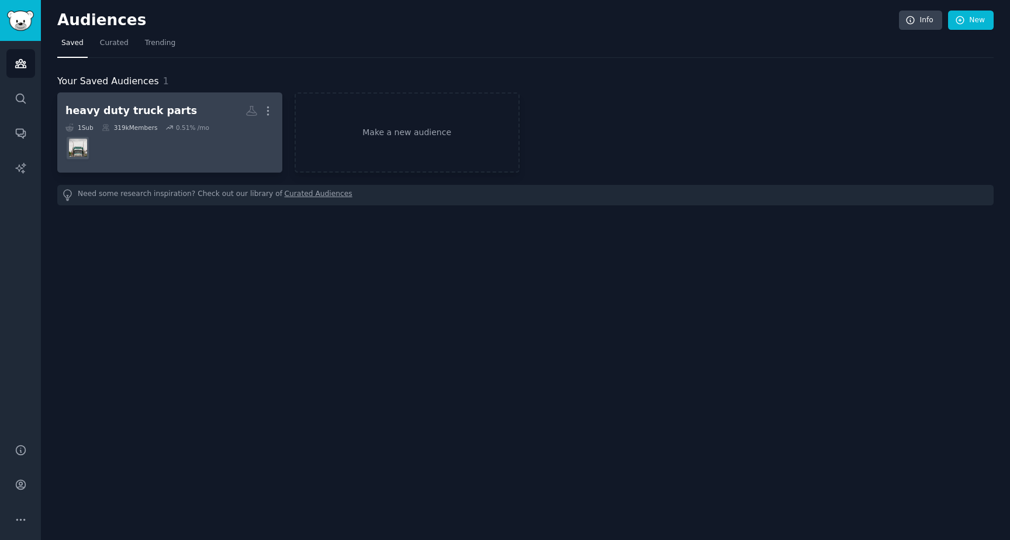
click at [193, 136] on dd "r/Truckers" at bounding box center [169, 148] width 209 height 33
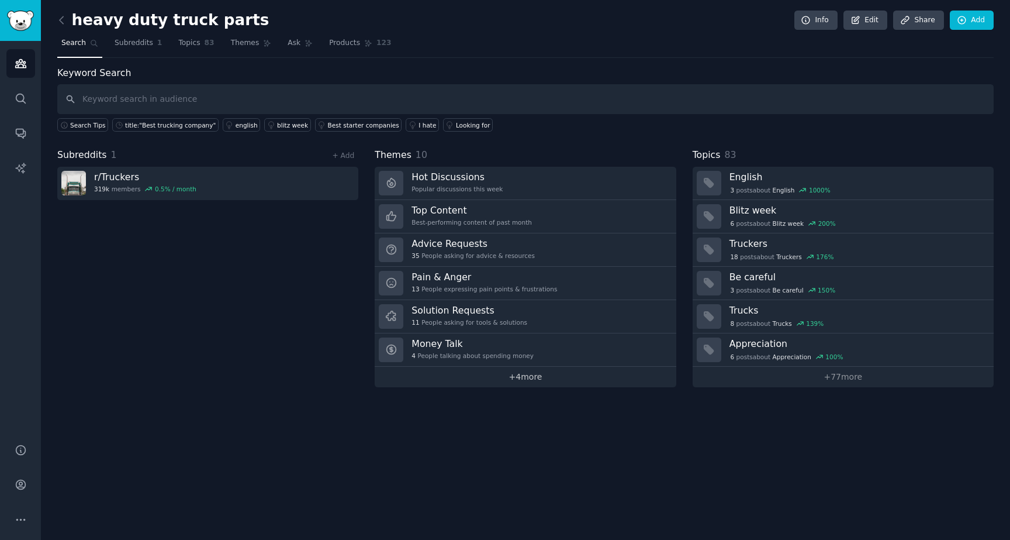
click at [512, 374] on link "+ 4 more" at bounding box center [525, 377] width 301 height 20
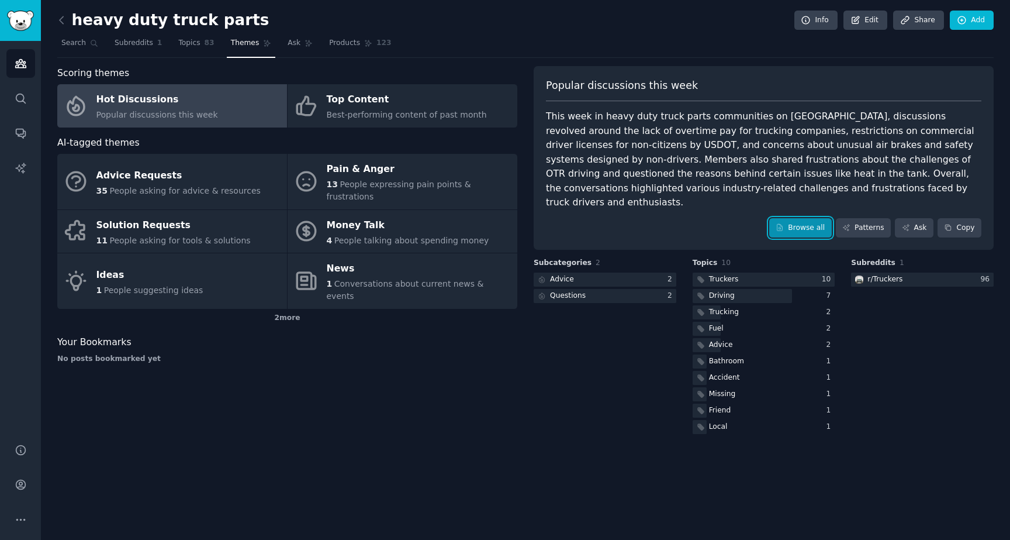
click at [799, 218] on link "Browse all" at bounding box center [800, 228] width 63 height 20
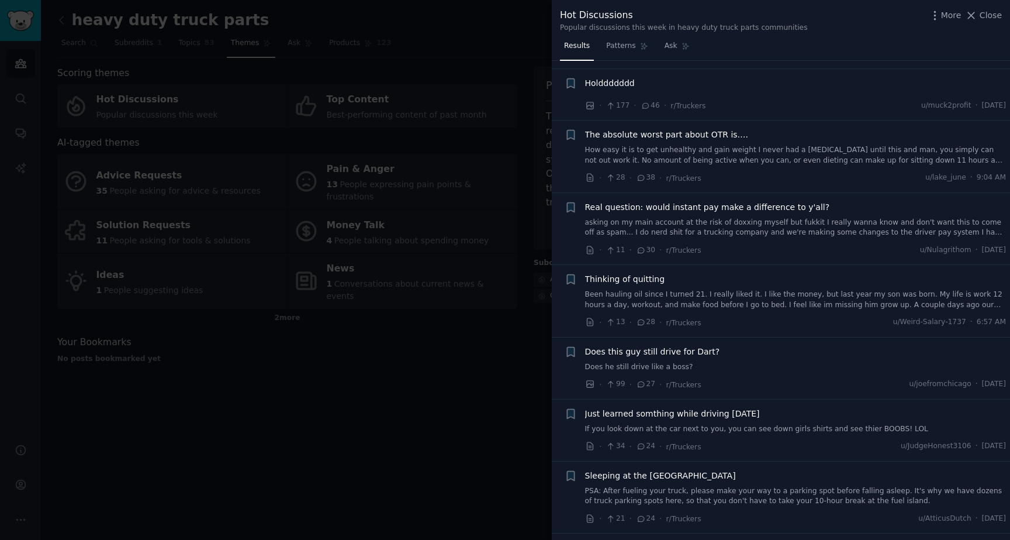
scroll to position [1561, 0]
click at [397, 426] on div at bounding box center [505, 270] width 1010 height 540
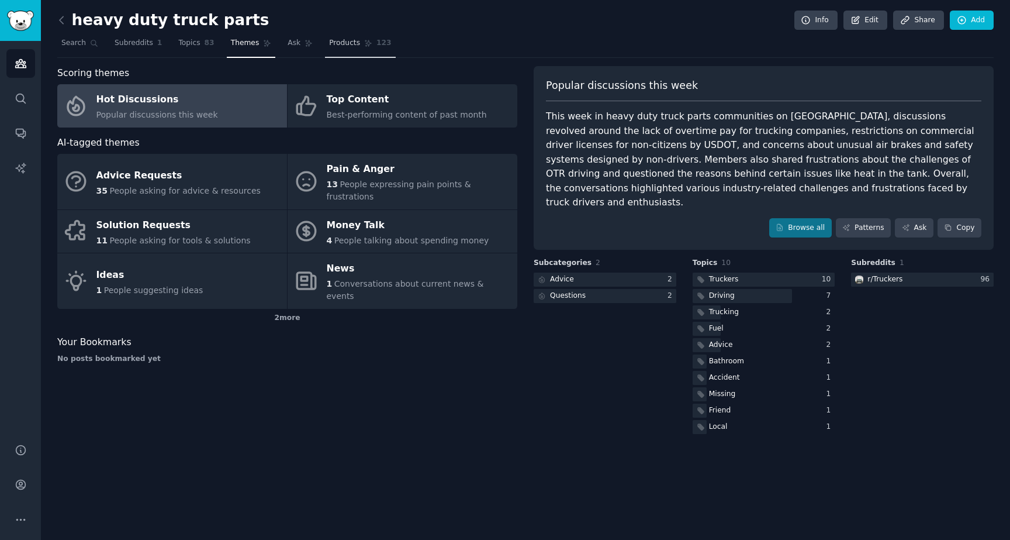
click at [382, 42] on span "123" at bounding box center [384, 43] width 15 height 11
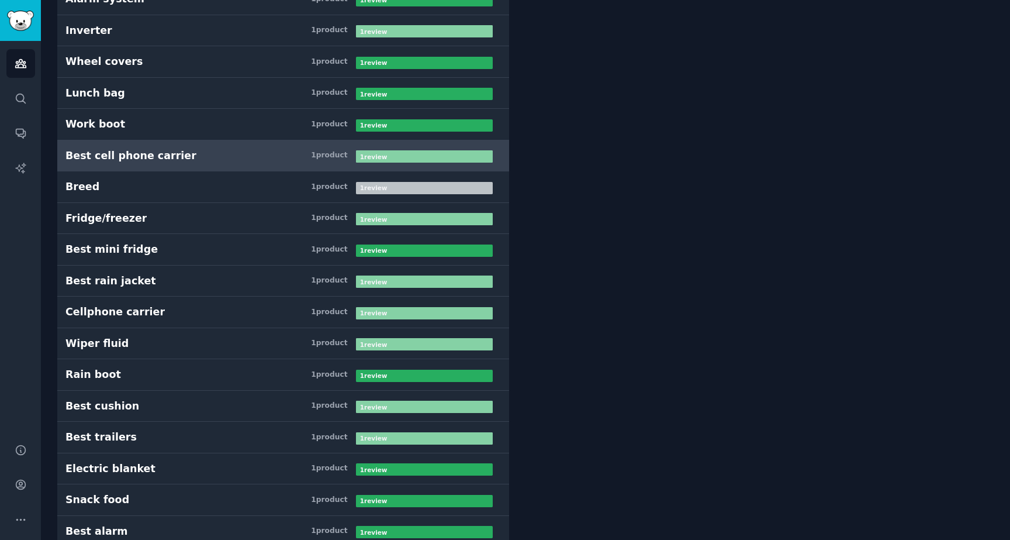
scroll to position [3391, 0]
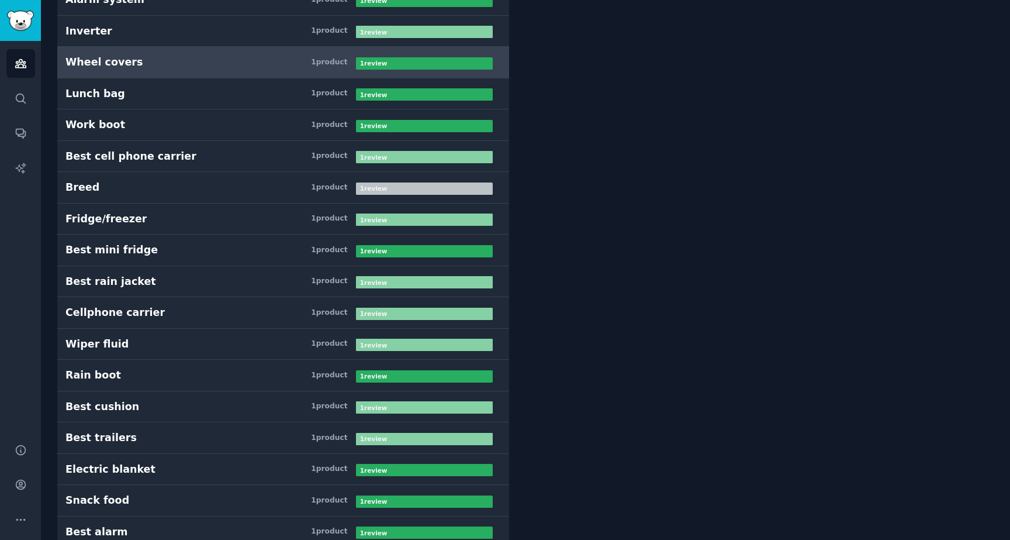
click at [119, 67] on div "Wheel covers" at bounding box center [103, 62] width 77 height 15
click at [334, 61] on div "1 product" at bounding box center [329, 62] width 36 height 11
click at [375, 60] on b "1 review" at bounding box center [373, 63] width 27 height 7
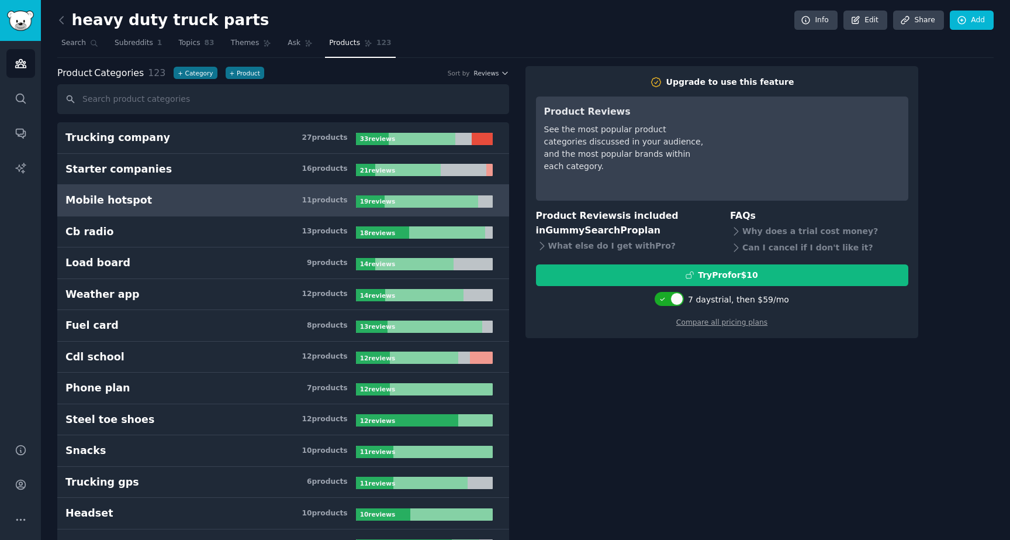
click at [180, 202] on h3 "Mobile hotspot 11 product s" at bounding box center [210, 200] width 291 height 15
click at [188, 185] on link "Mobile hotspot 11 product s 19 review s" at bounding box center [283, 201] width 452 height 32
click at [23, 166] on icon "Sidebar" at bounding box center [20, 168] width 10 height 10
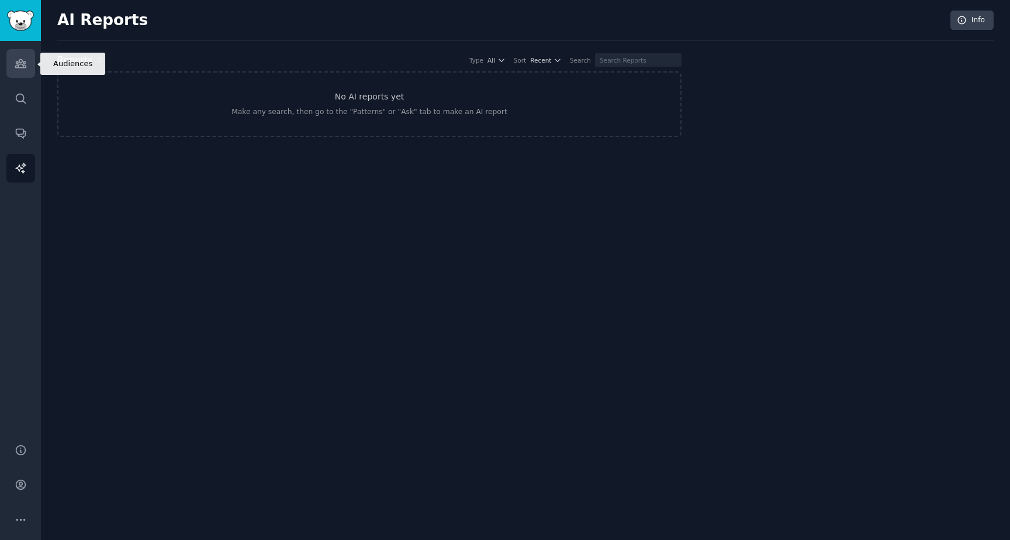
click at [13, 69] on link "Audiences" at bounding box center [20, 63] width 29 height 29
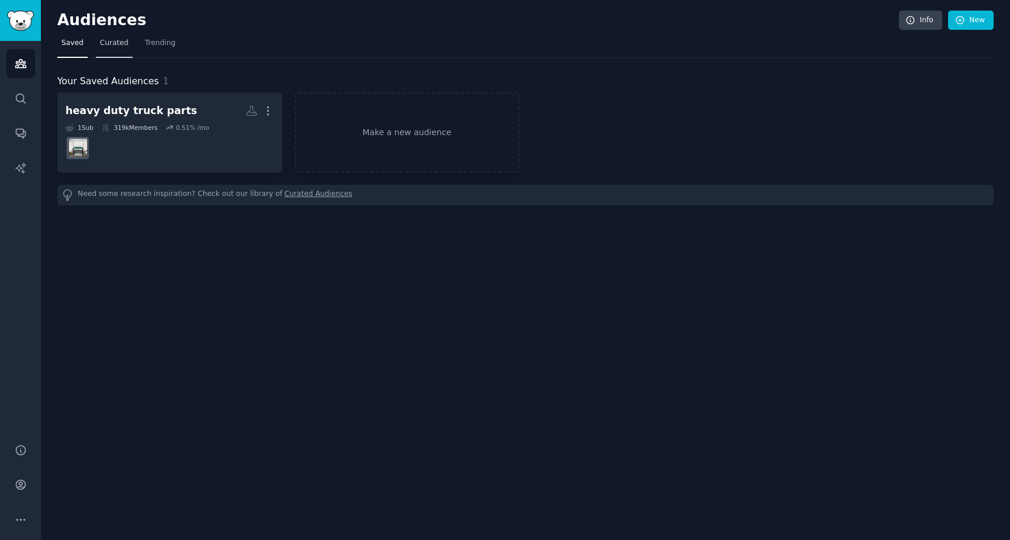
click at [118, 41] on span "Curated" at bounding box center [114, 43] width 29 height 11
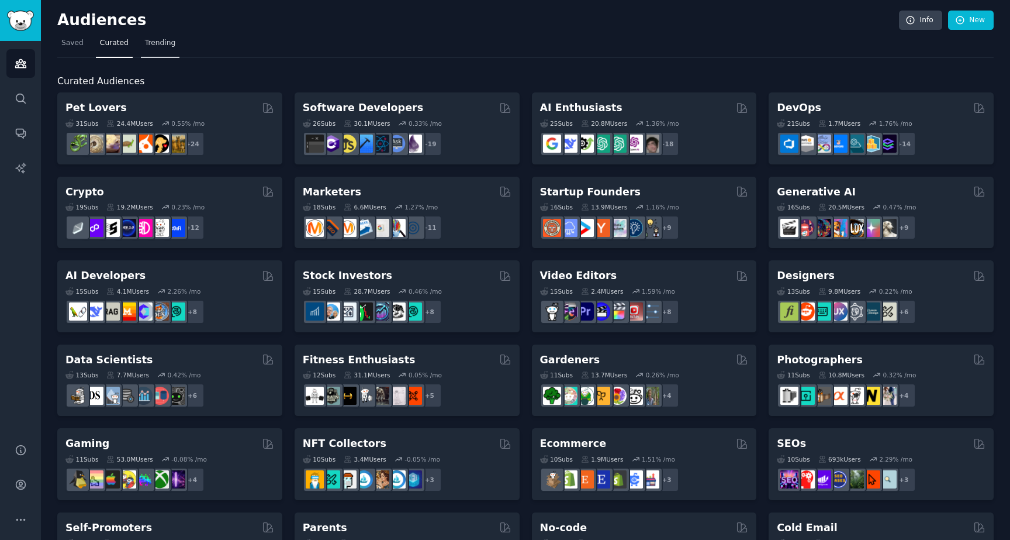
click at [149, 41] on span "Trending" at bounding box center [160, 43] width 30 height 11
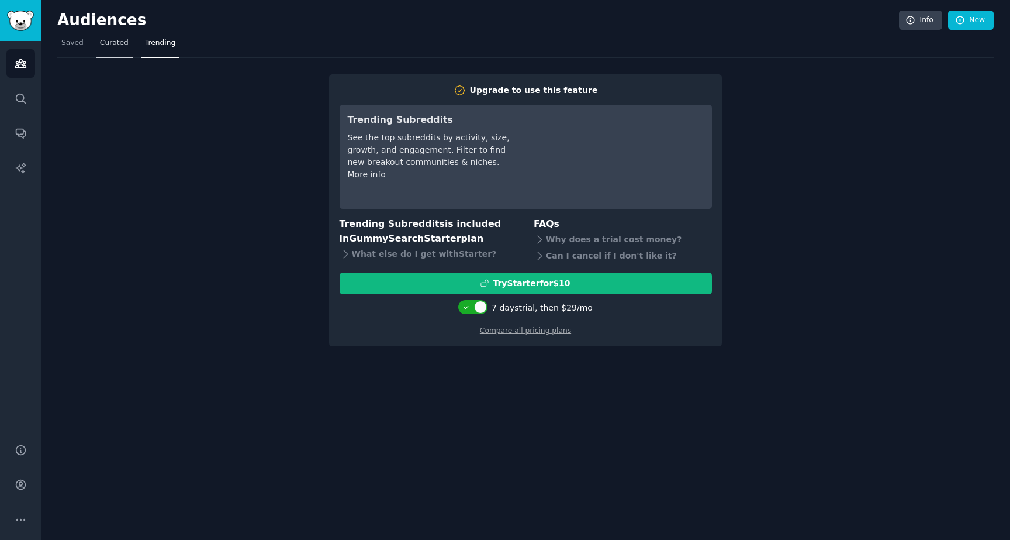
click at [118, 42] on span "Curated" at bounding box center [114, 43] width 29 height 11
